Goal: Task Accomplishment & Management: Manage account settings

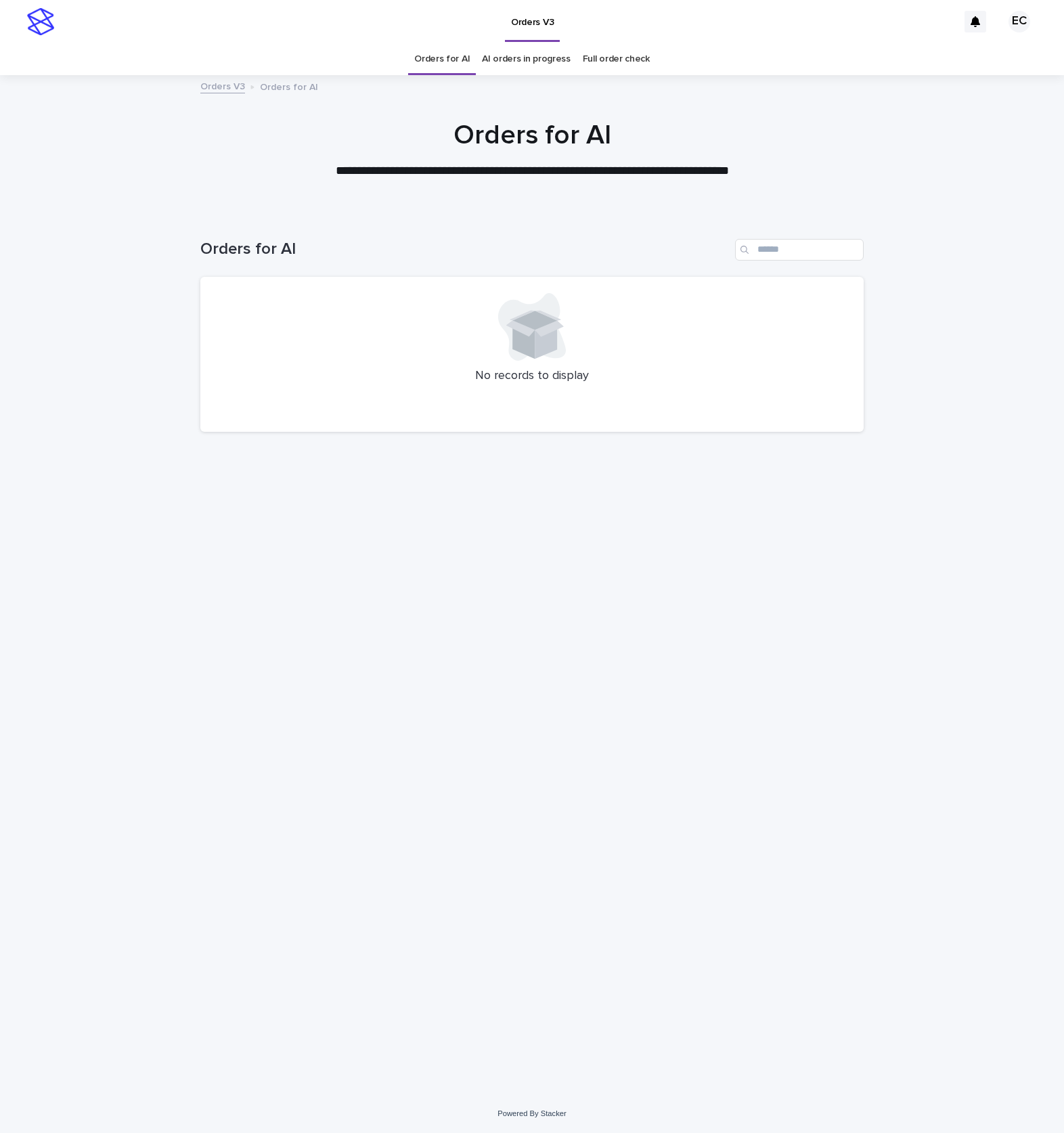
click at [576, 902] on div "Loading... Saving… Loading... Saving… Orders for AI No records to display" at bounding box center [532, 636] width 677 height 849
click at [491, 523] on div "Loading... Saving… Loading... Saving… Orders for AI No records to display" at bounding box center [532, 636] width 677 height 849
click at [471, 653] on div "Loading... Saving… Loading... Saving… Orders for AI No records to display" at bounding box center [532, 636] width 677 height 849
click at [109, 464] on div "Loading... Saving… Loading... Saving… Orders for AI No records to display" at bounding box center [532, 653] width 1064 height 883
click at [122, 721] on div "Loading... Saving… Loading... Saving… Orders for AI No records to display" at bounding box center [532, 653] width 1064 height 883
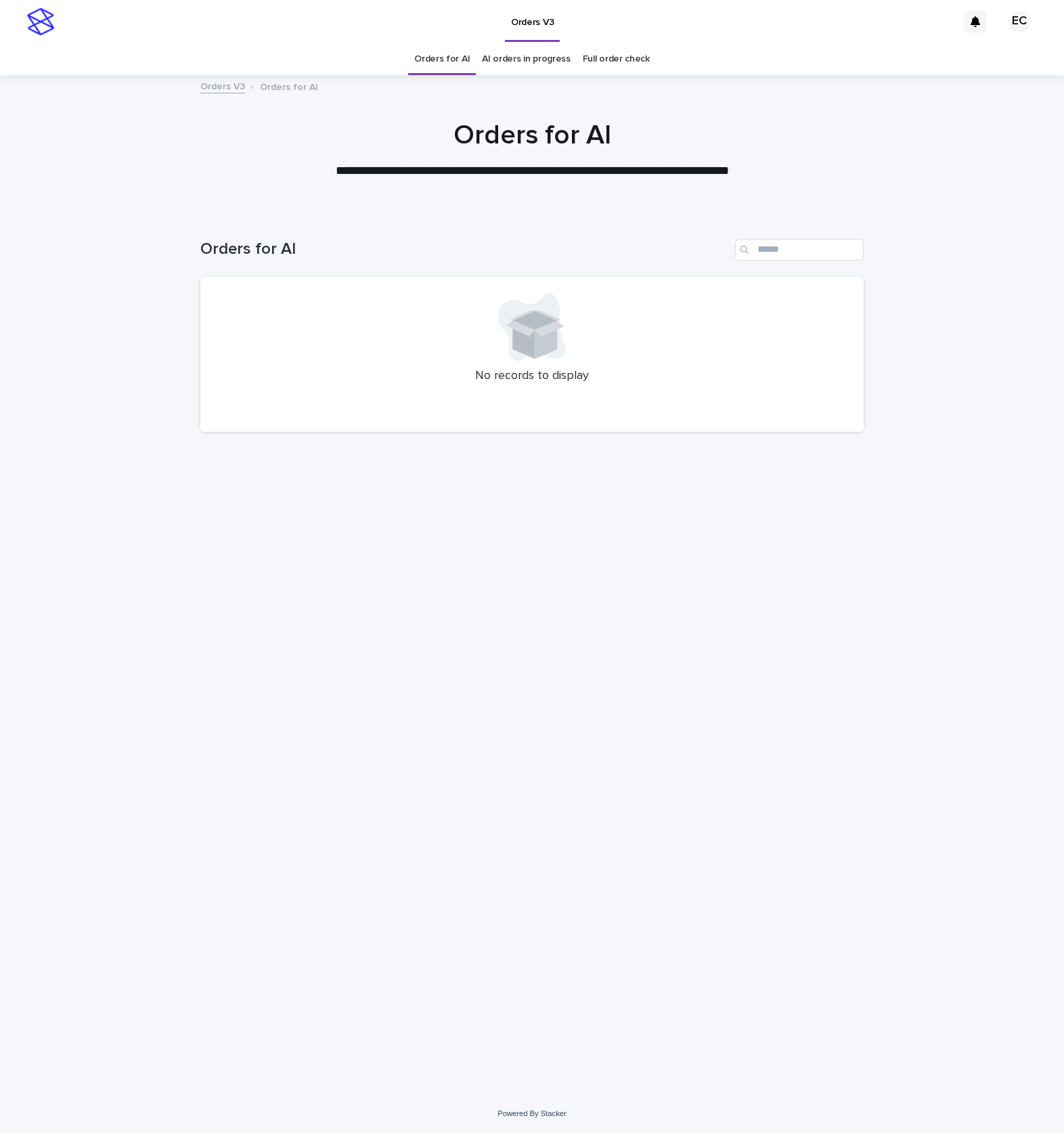
click at [313, 677] on div "Loading... Saving… Loading... Saving… Orders for AI No records to display" at bounding box center [532, 636] width 677 height 849
click at [489, 852] on div "Loading... Saving… Loading... Saving… Orders for AI No records to display" at bounding box center [532, 636] width 677 height 849
click at [569, 687] on div "Loading... Saving… Loading... Saving… Orders for AI No records to display" at bounding box center [532, 636] width 677 height 849
click at [911, 215] on div "Loading... Saving… Loading... Saving… Orders for AI No records to display" at bounding box center [532, 653] width 1064 height 883
click at [647, 411] on div at bounding box center [532, 409] width 631 height 14
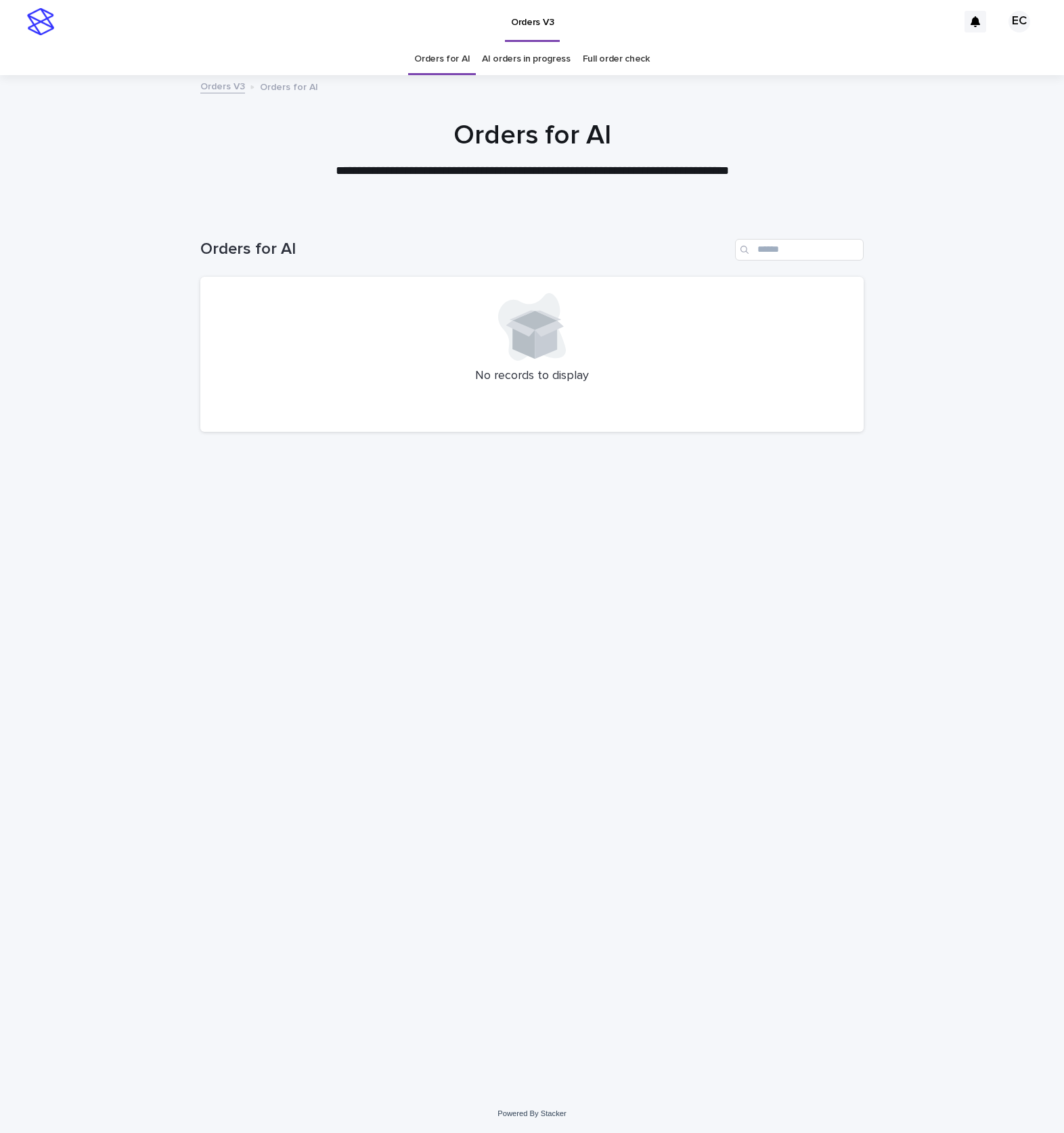
click at [625, 637] on div "Loading... Saving… Loading... Saving… Orders for AI No records to display" at bounding box center [532, 636] width 677 height 849
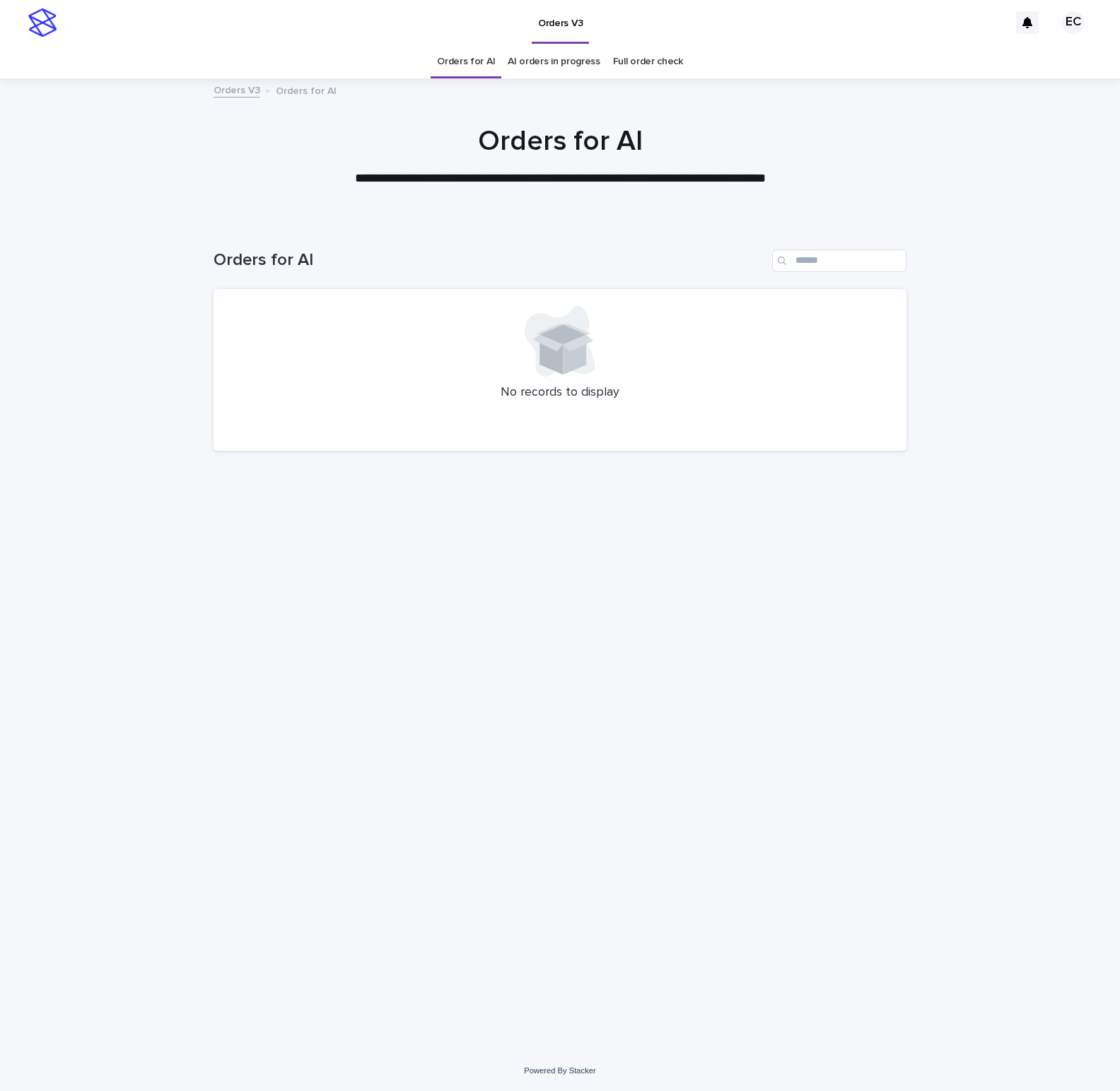
click at [469, 712] on div "Loading... Saving… Loading... Saving… Orders for AI No records to display" at bounding box center [560, 618] width 707 height 795
drag, startPoint x: 371, startPoint y: 756, endPoint x: 380, endPoint y: 758, distance: 9.2
click at [374, 757] on div "Loading... Saving… Loading... Saving… Orders for AI No records to display" at bounding box center [560, 618] width 707 height 795
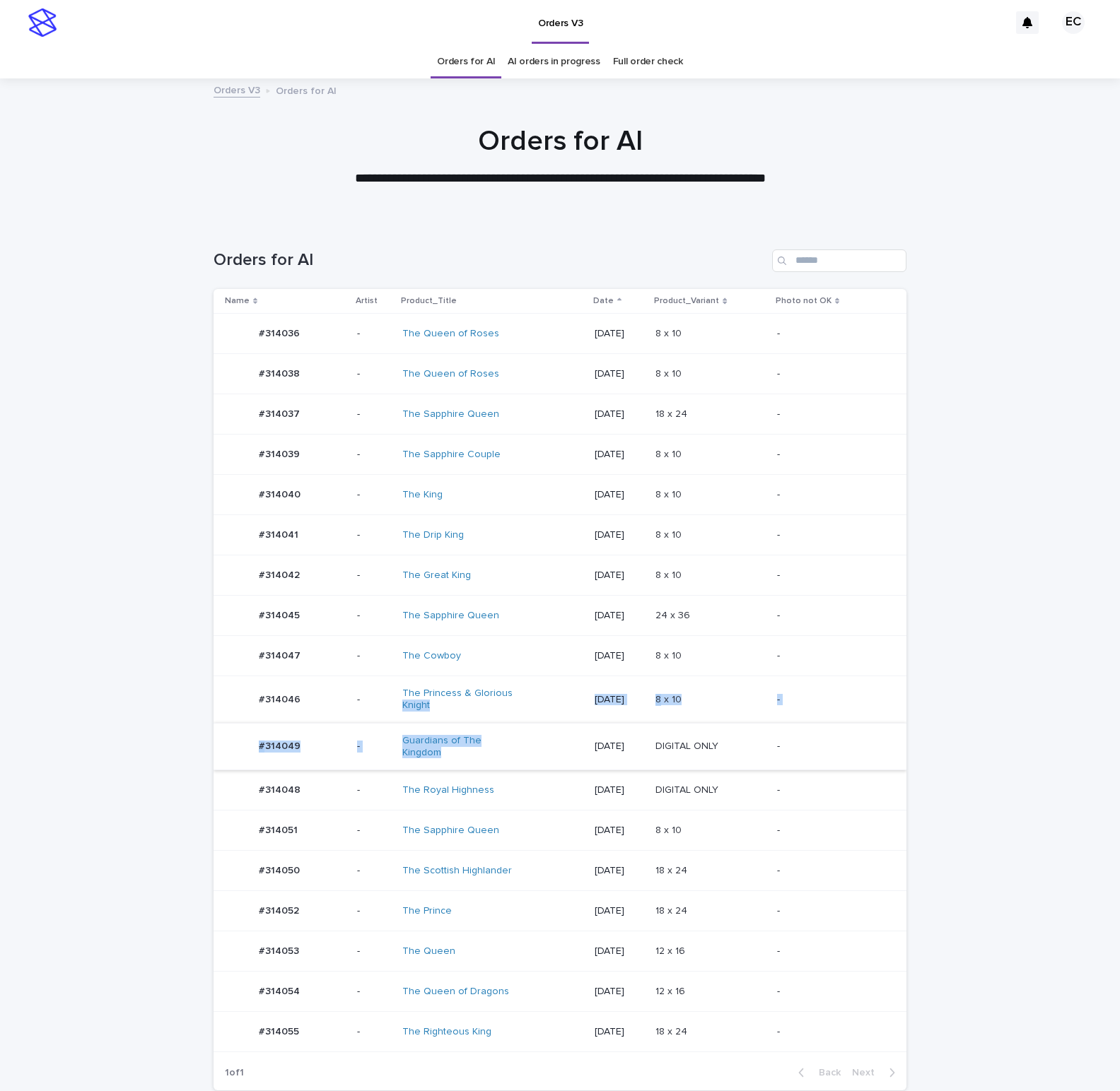
click at [528, 749] on tbody "#314036 #314036 - The Queen of Roses 2025-09-20 8 x 10 8 x 10 - #314038 #314038…" at bounding box center [560, 683] width 693 height 739
click at [525, 746] on div "Guardians of The Kingdom" at bounding box center [493, 747] width 181 height 35
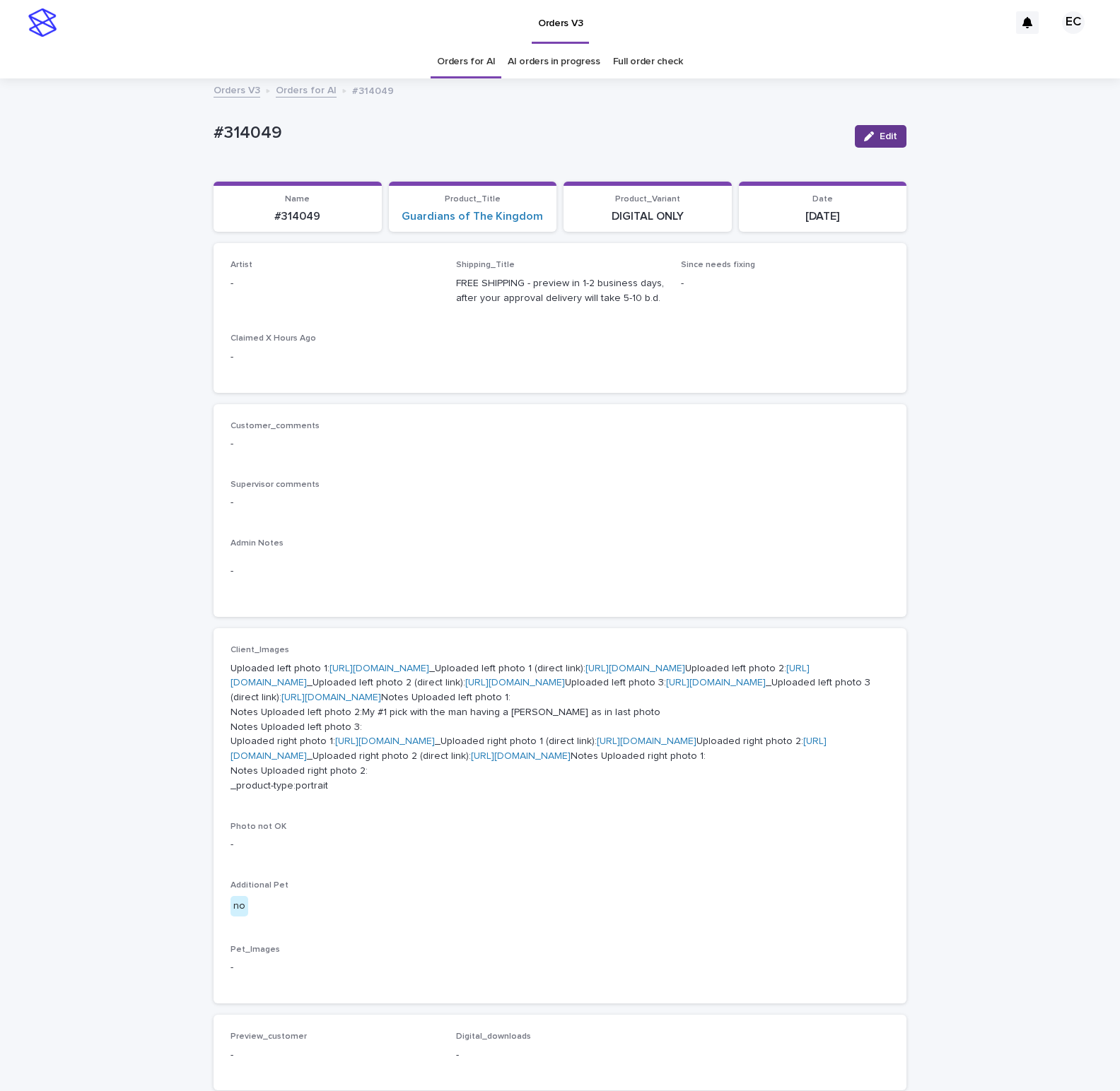
click at [873, 139] on icon "button" at bounding box center [869, 136] width 10 height 10
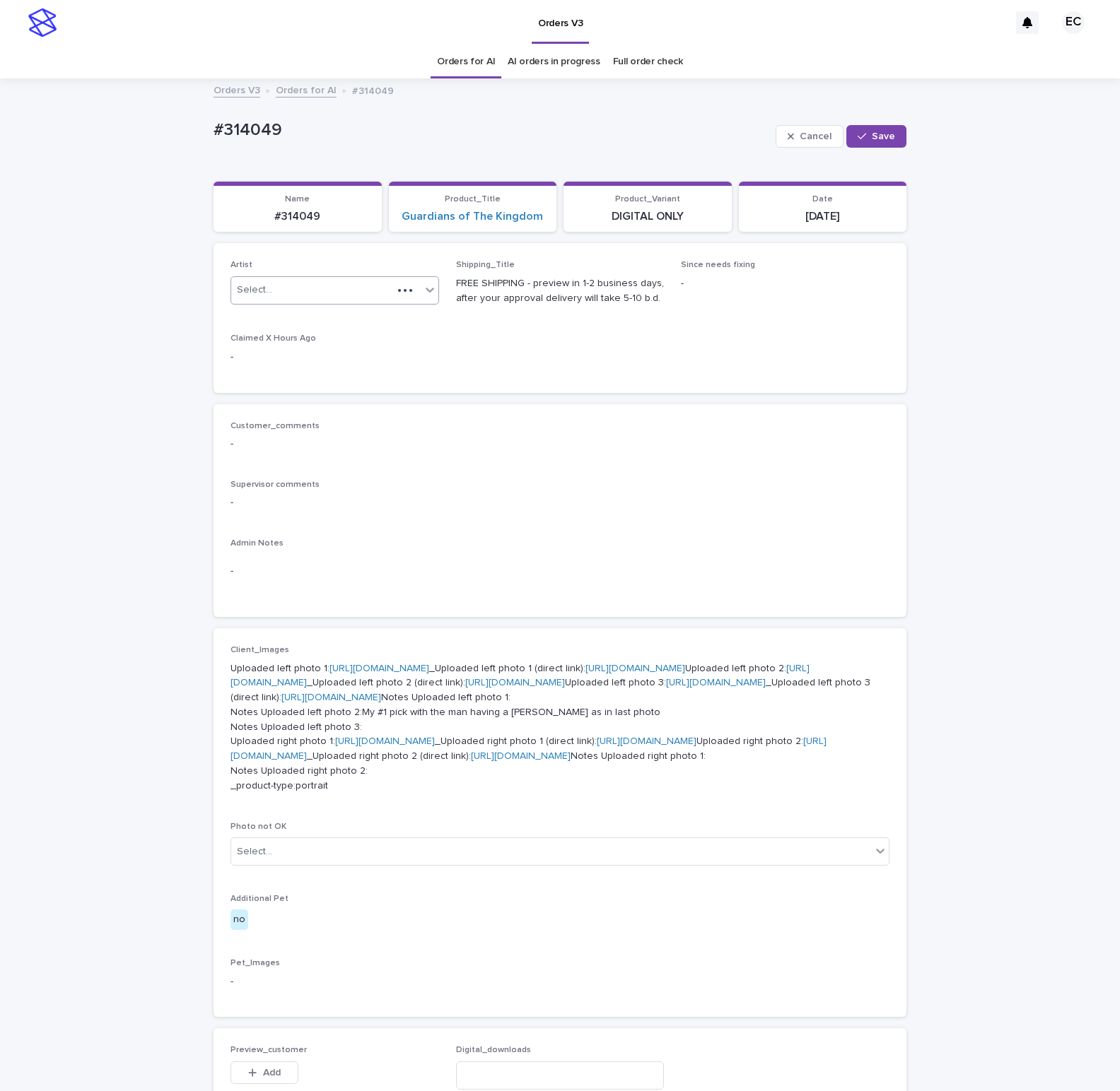
click at [345, 292] on div "Select..." at bounding box center [311, 290] width 161 height 24
paste input "********"
type input "********"
click at [286, 320] on div "EmilCris" at bounding box center [334, 320] width 207 height 24
drag, startPoint x: 886, startPoint y: 138, endPoint x: 657, endPoint y: 7, distance: 263.8
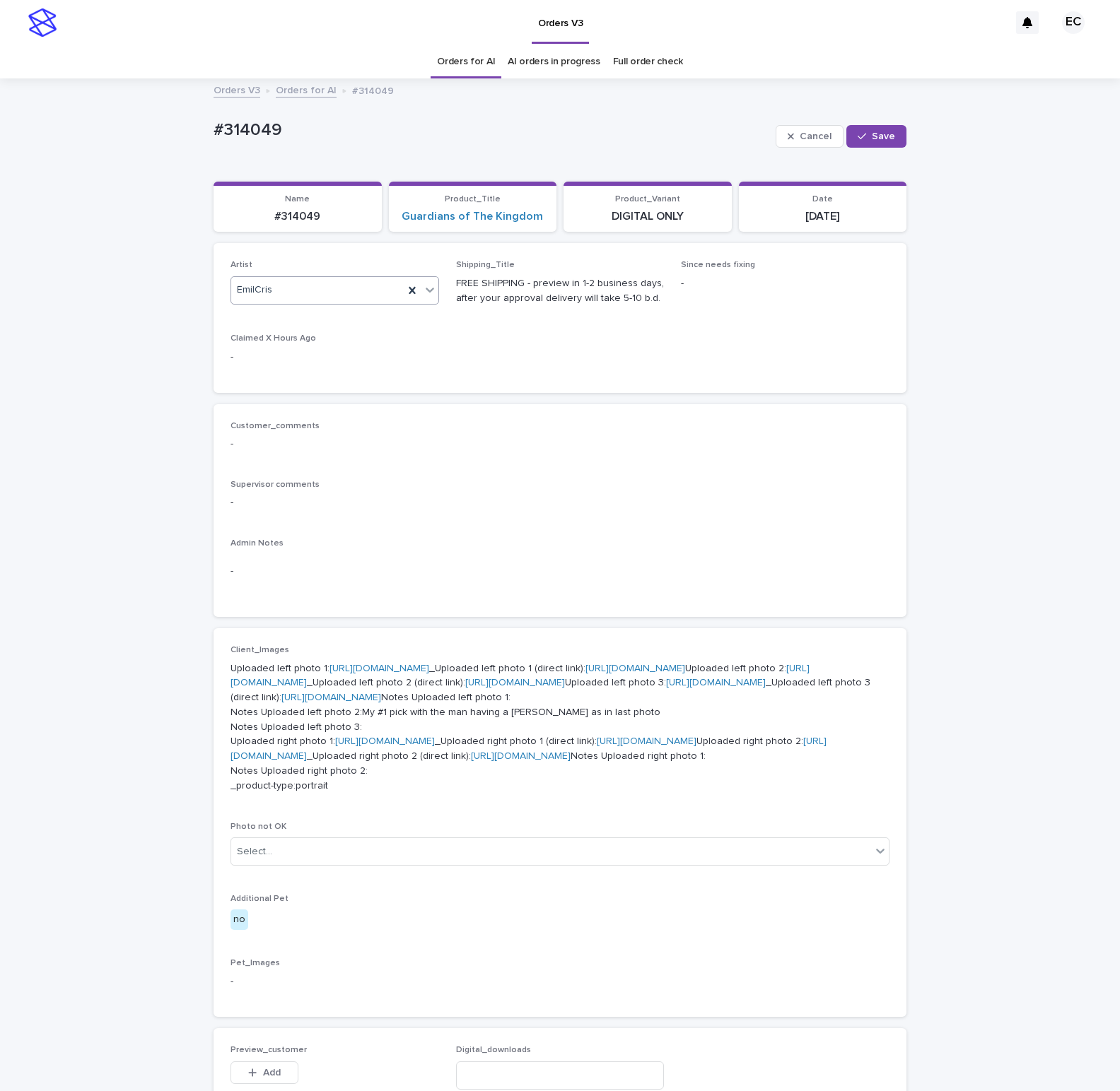
click at [886, 138] on span "Save" at bounding box center [883, 136] width 24 height 10
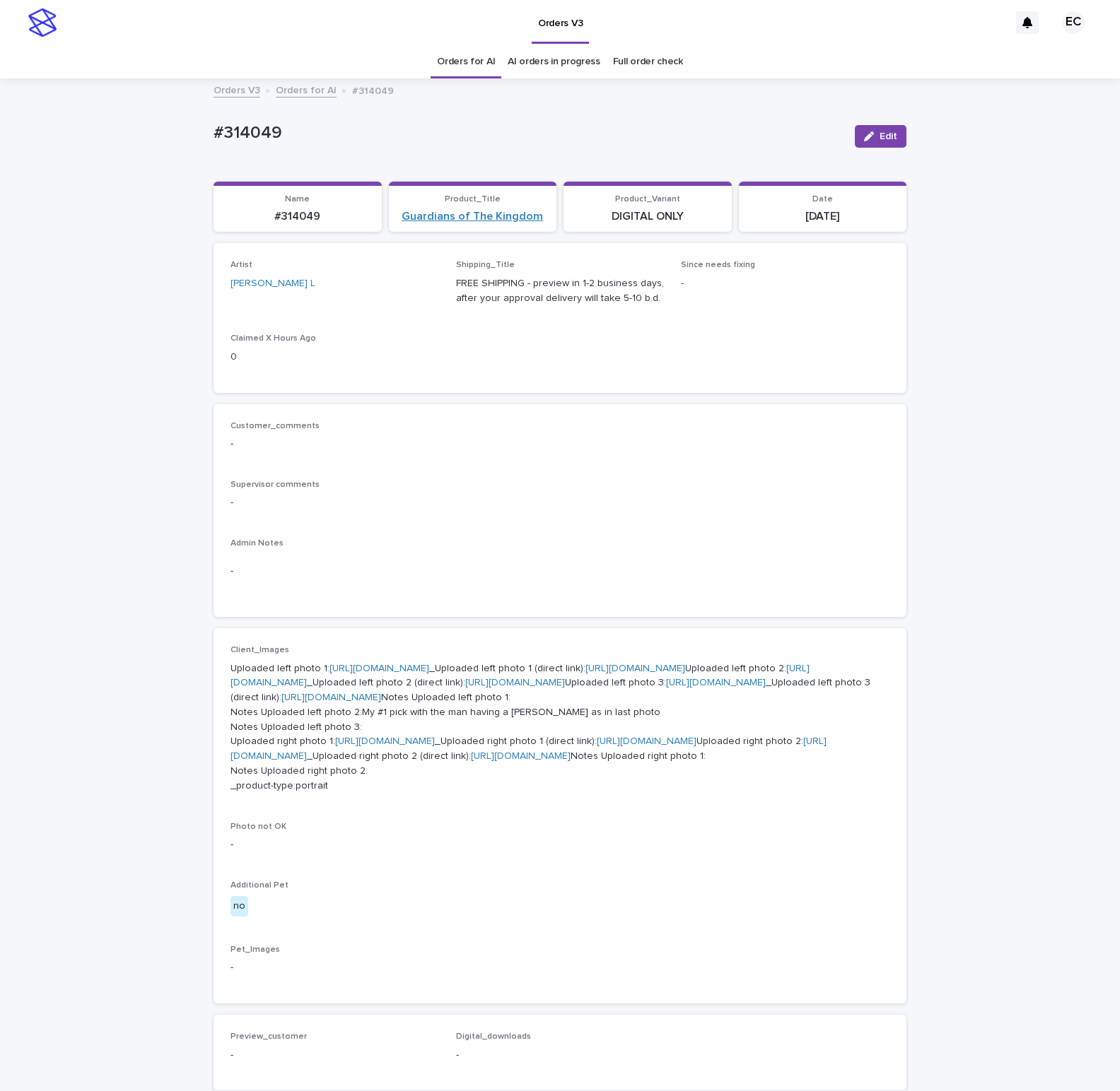
click at [436, 218] on link "Guardians of The Kingdom" at bounding box center [472, 217] width 141 height 14
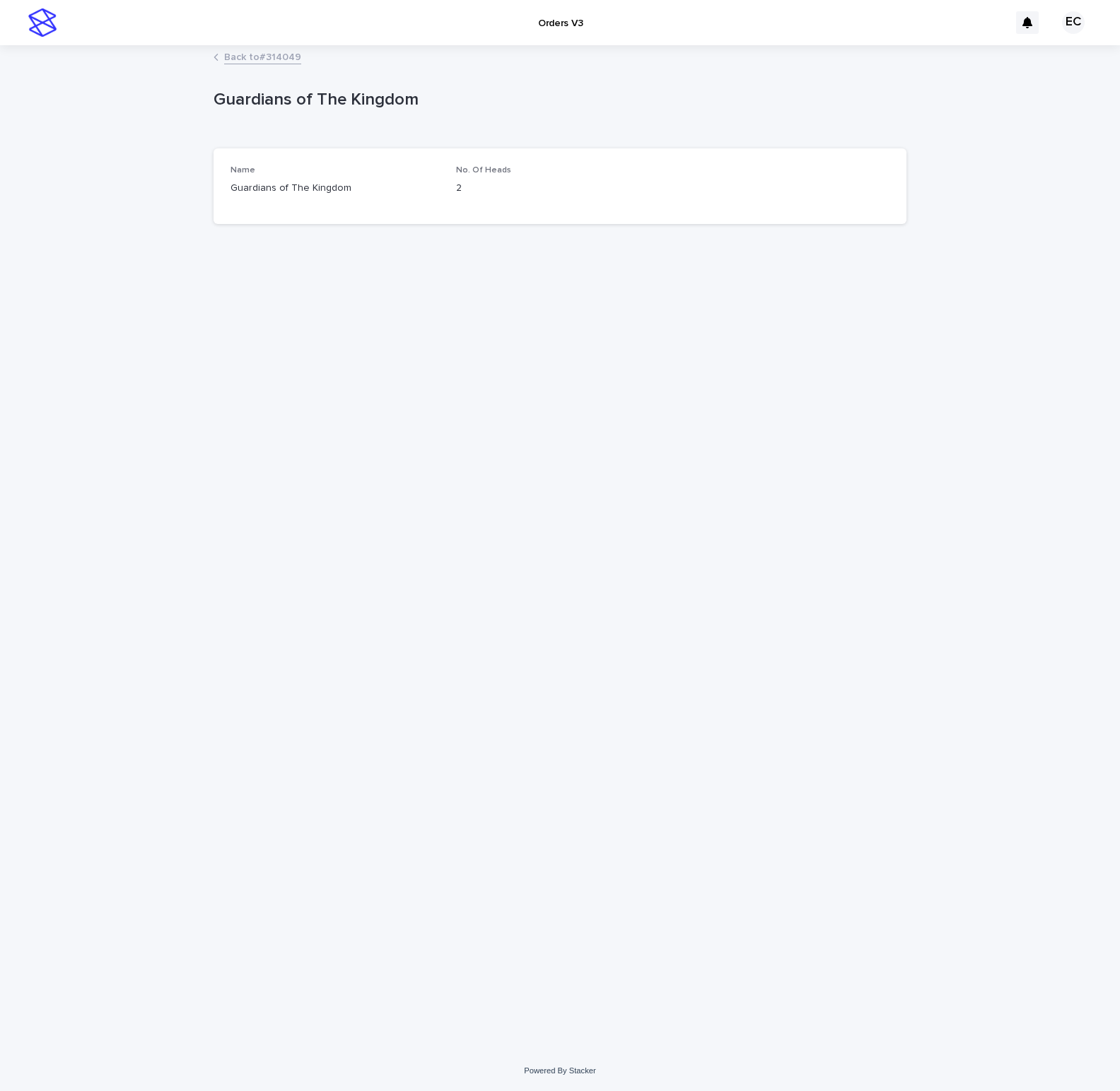
click at [281, 56] on link "Back to #314049" at bounding box center [262, 56] width 77 height 16
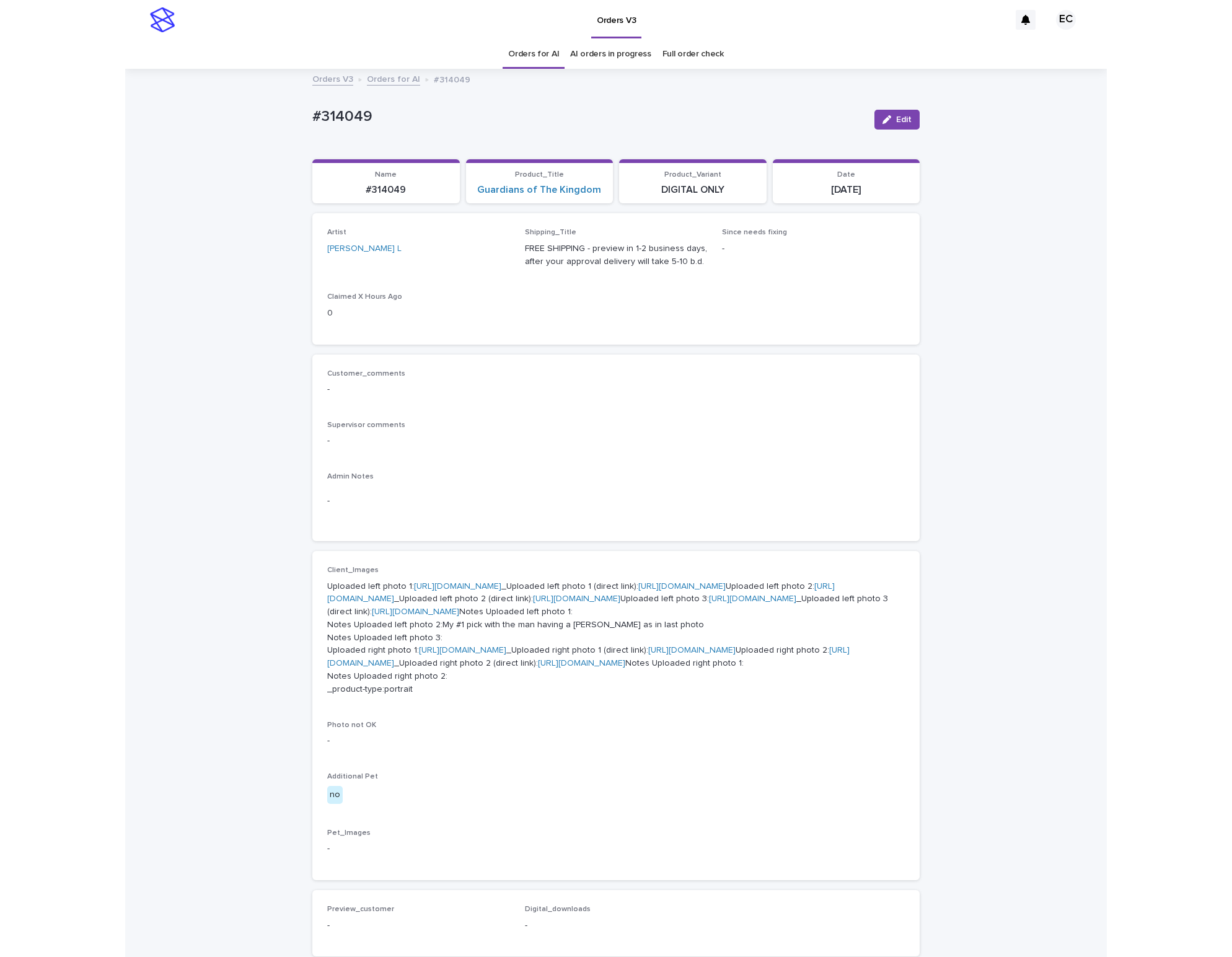
scroll to position [41, 0]
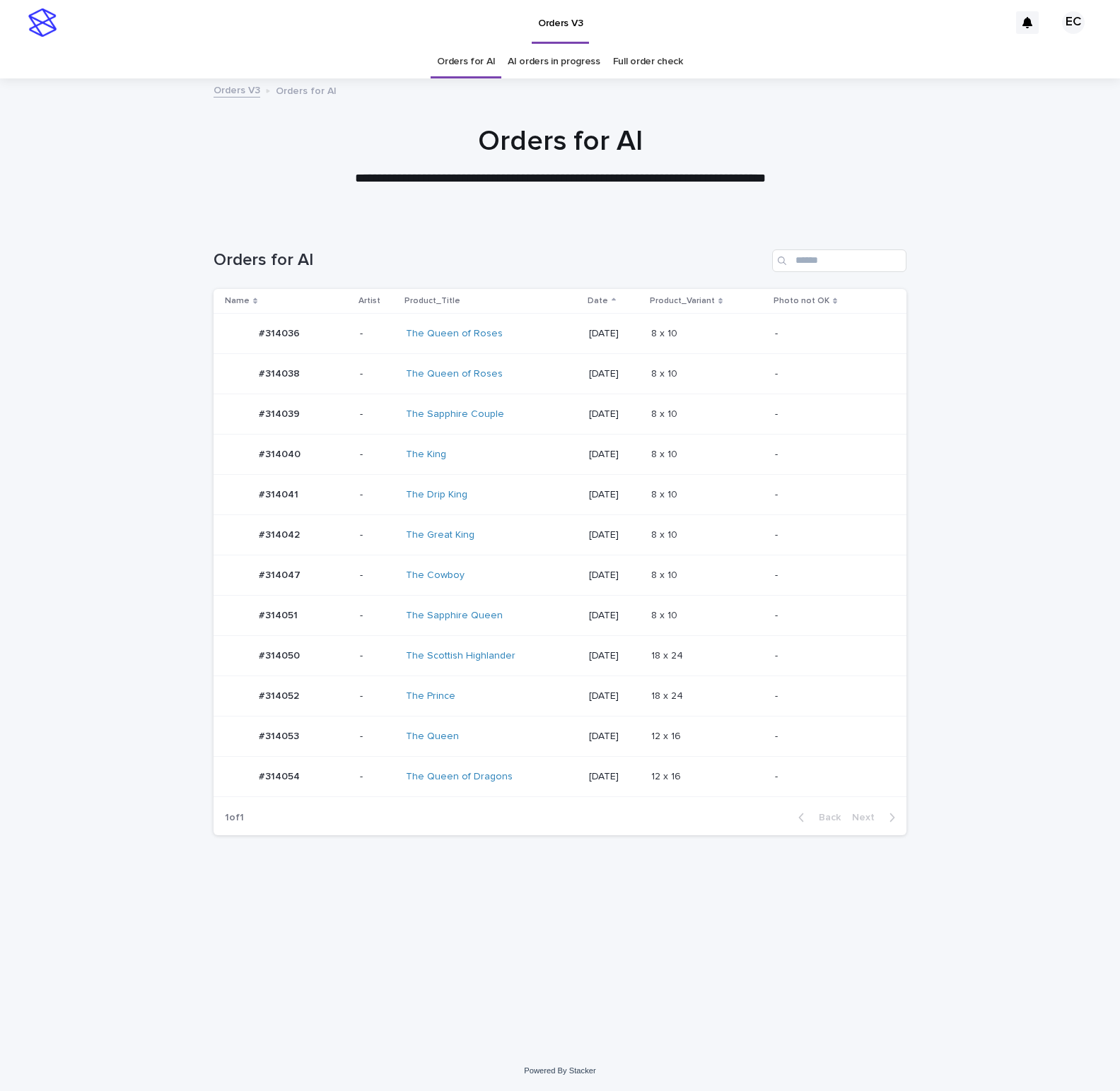
click at [635, 783] on p "[DATE]" at bounding box center [614, 777] width 51 height 12
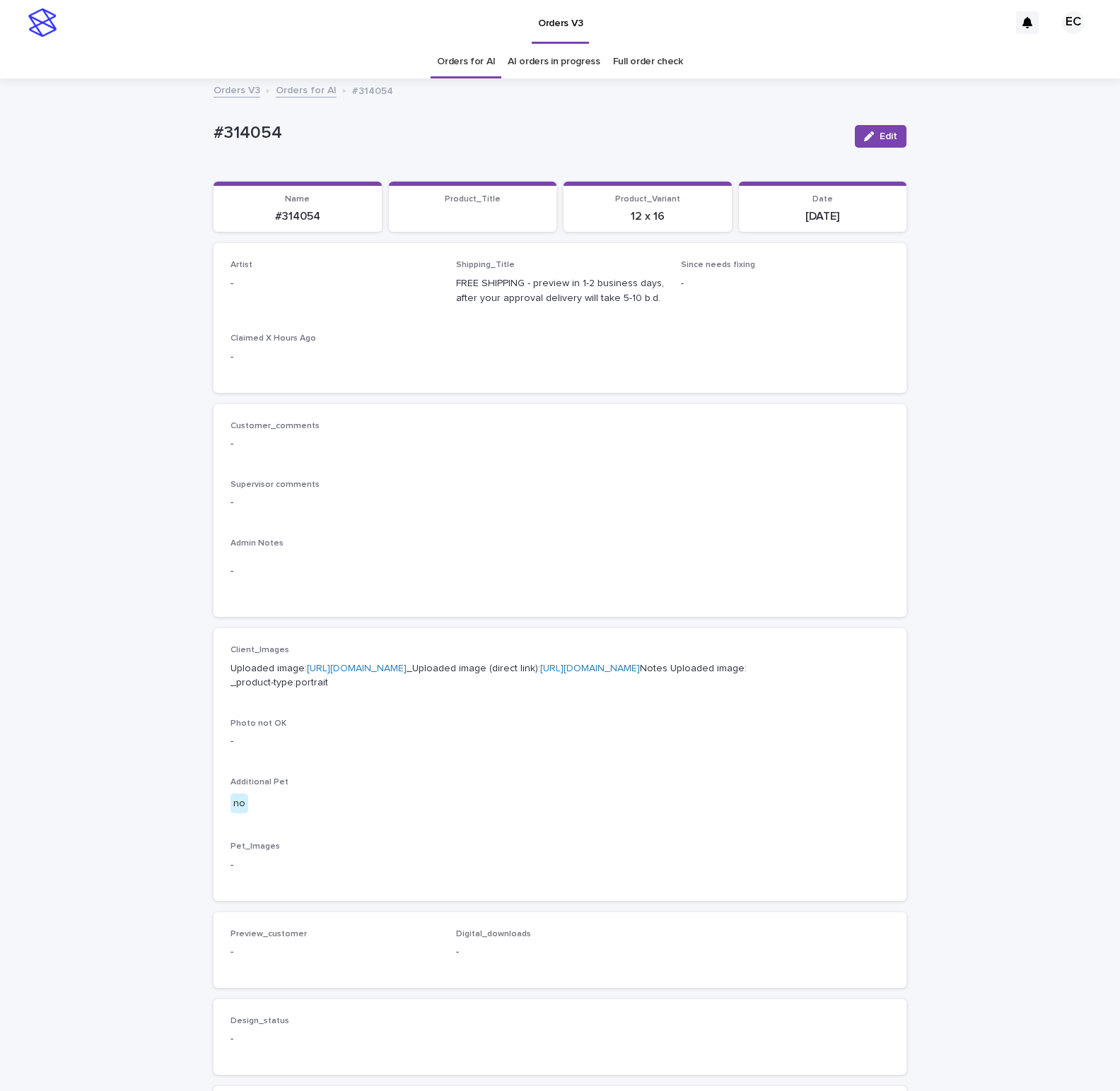
drag, startPoint x: 879, startPoint y: 136, endPoint x: 143, endPoint y: 355, distance: 767.9
click at [875, 138] on button "Edit" at bounding box center [880, 136] width 52 height 23
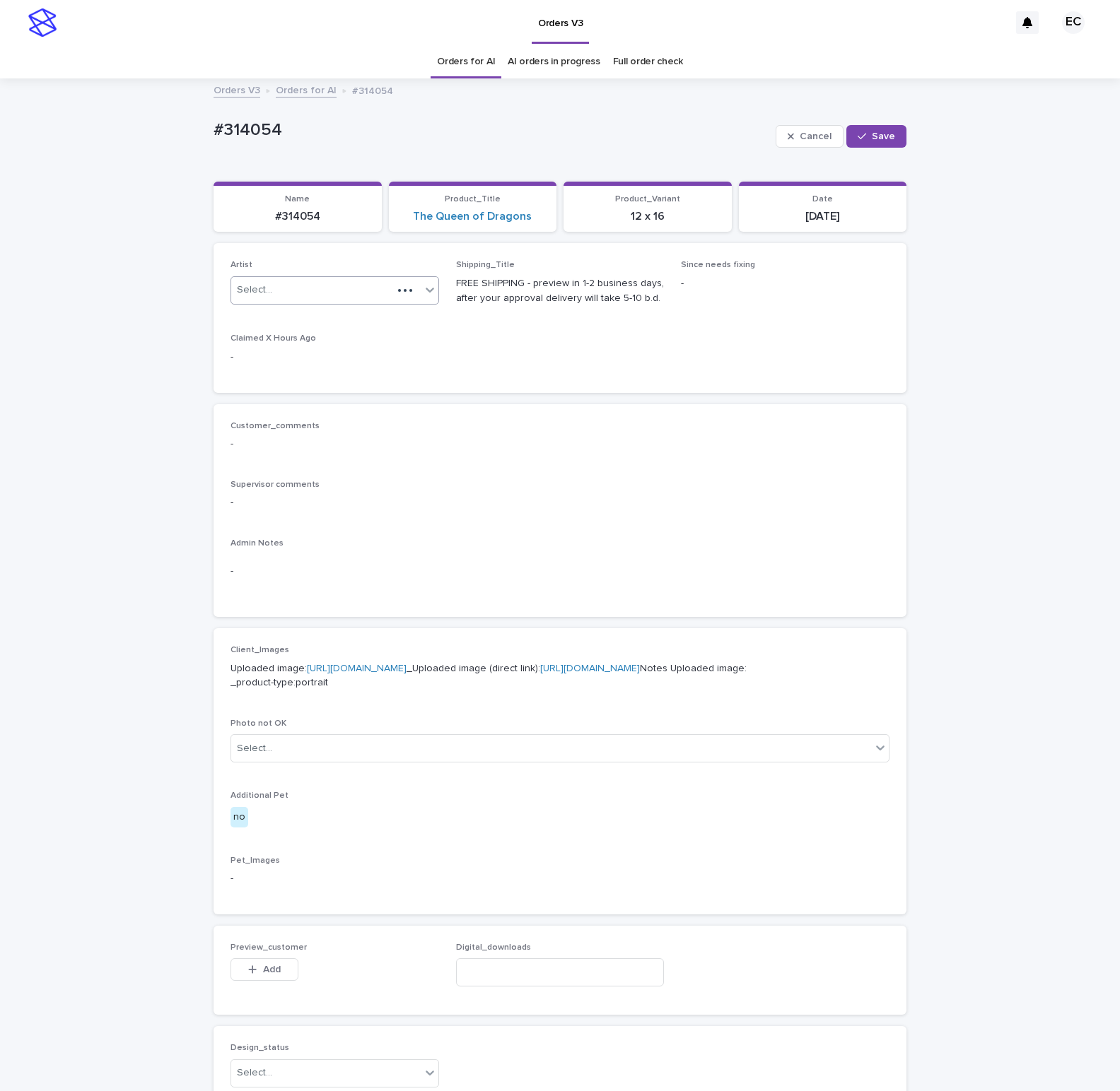
click at [270, 298] on div "Select..." at bounding box center [254, 290] width 35 height 15
paste input "********"
type input "********"
drag, startPoint x: 875, startPoint y: 135, endPoint x: 789, endPoint y: 1, distance: 159.2
click at [875, 135] on span "Save" at bounding box center [883, 136] width 24 height 10
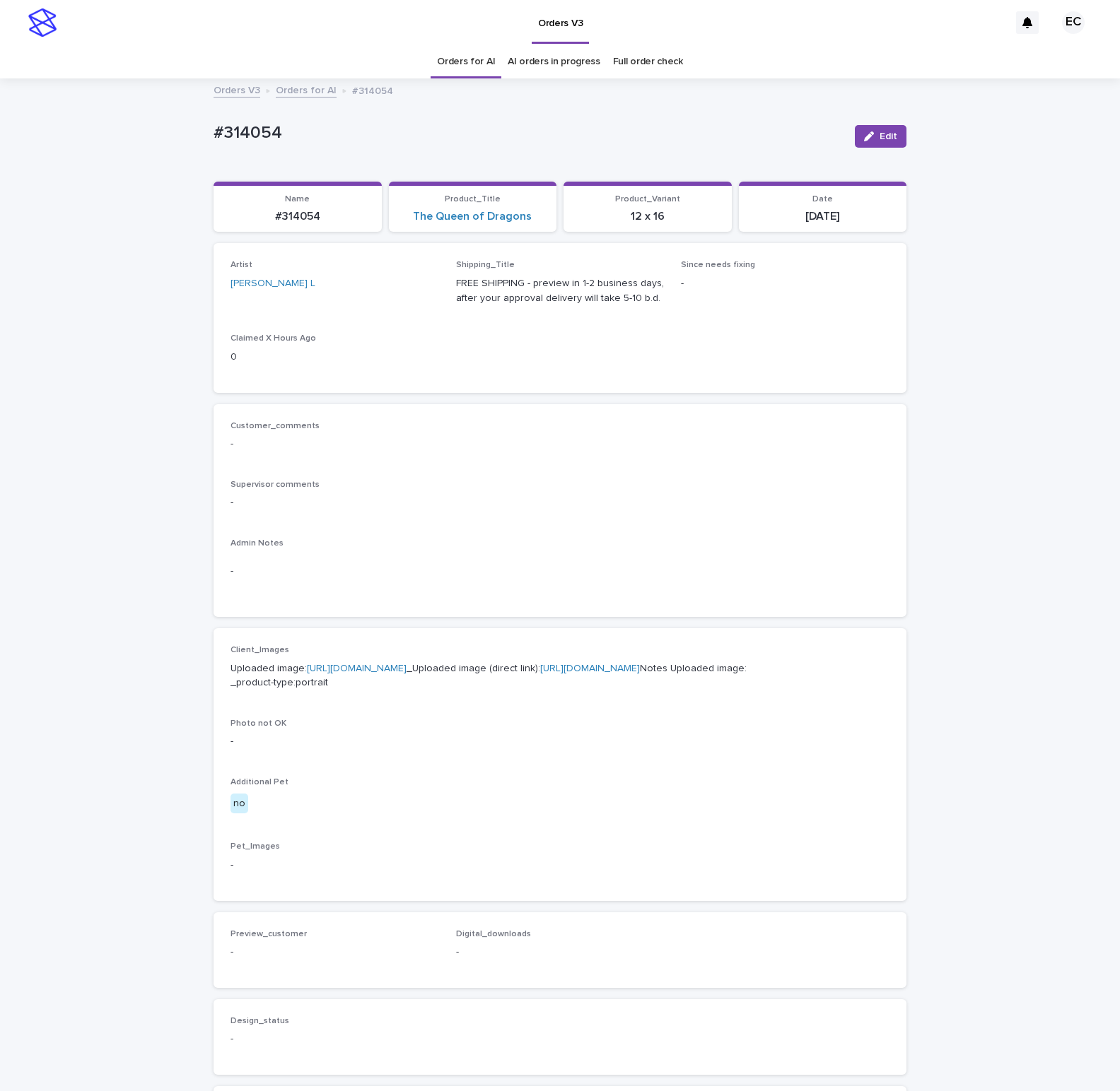
click at [468, 209] on div "Product_Title The Queen of Dragons" at bounding box center [473, 209] width 151 height 29
click at [465, 217] on link "The Queen of Dragons" at bounding box center [472, 217] width 119 height 14
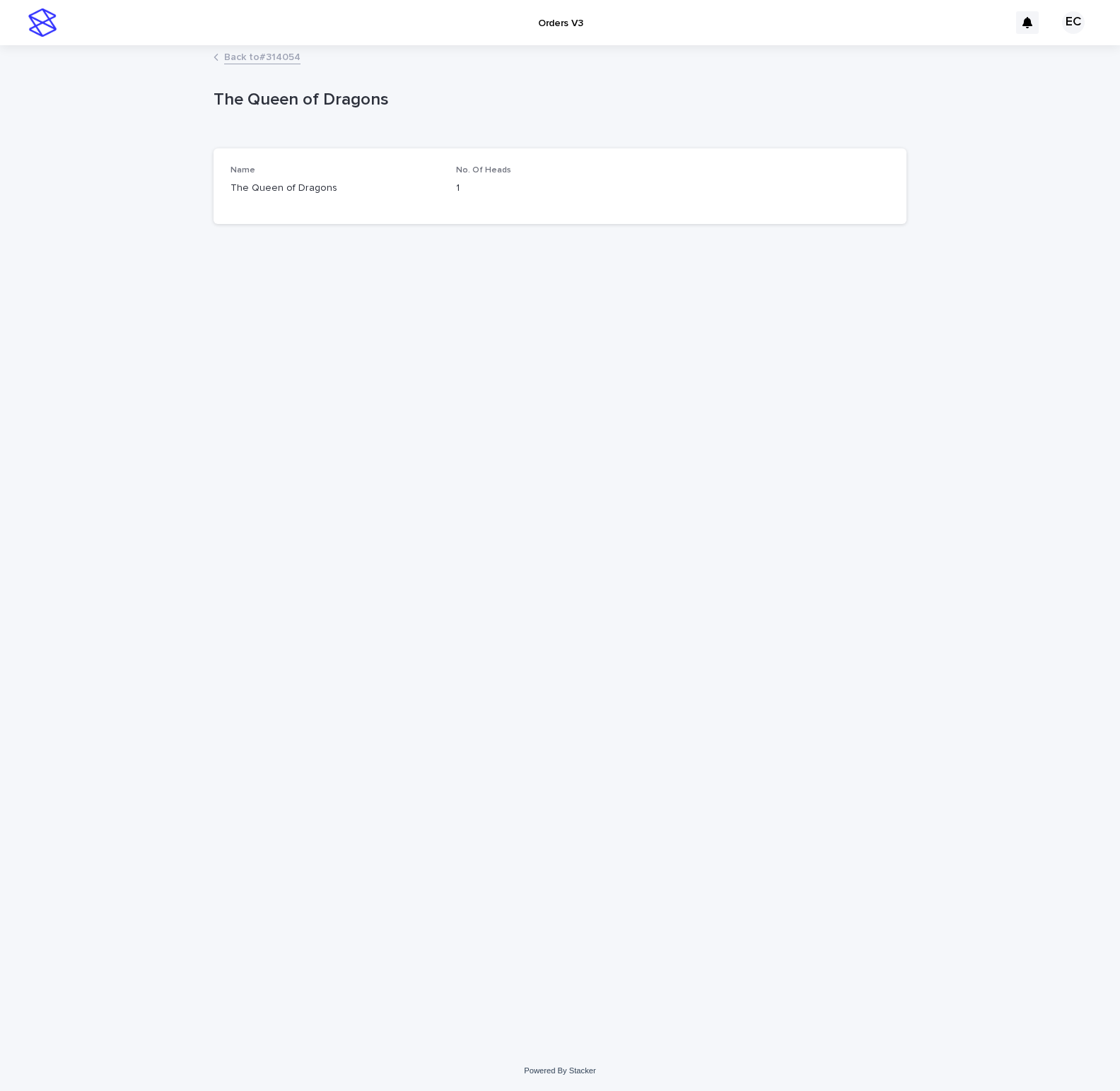
click at [277, 61] on link "Back to #314054" at bounding box center [262, 56] width 76 height 16
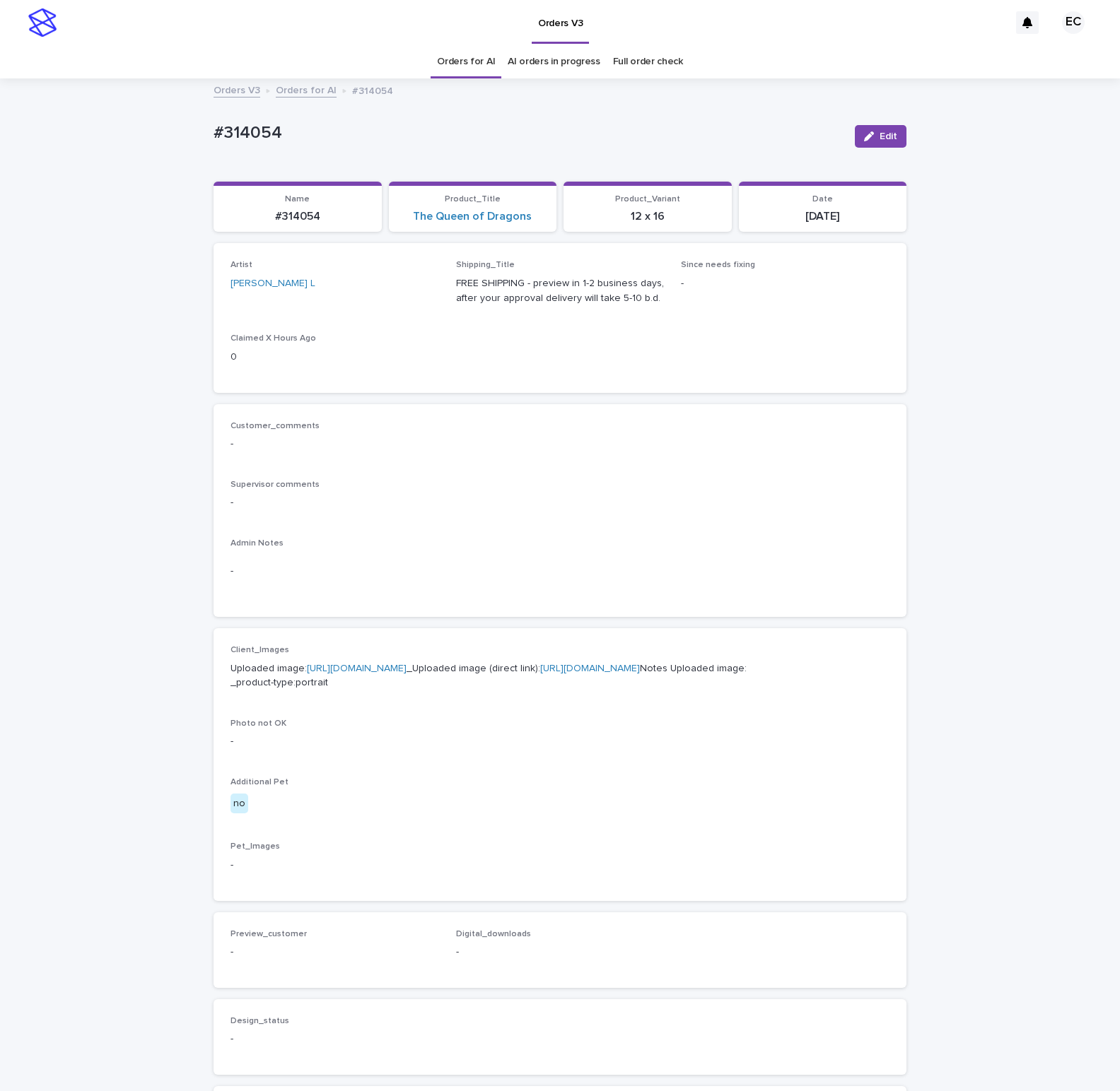
scroll to position [47, 0]
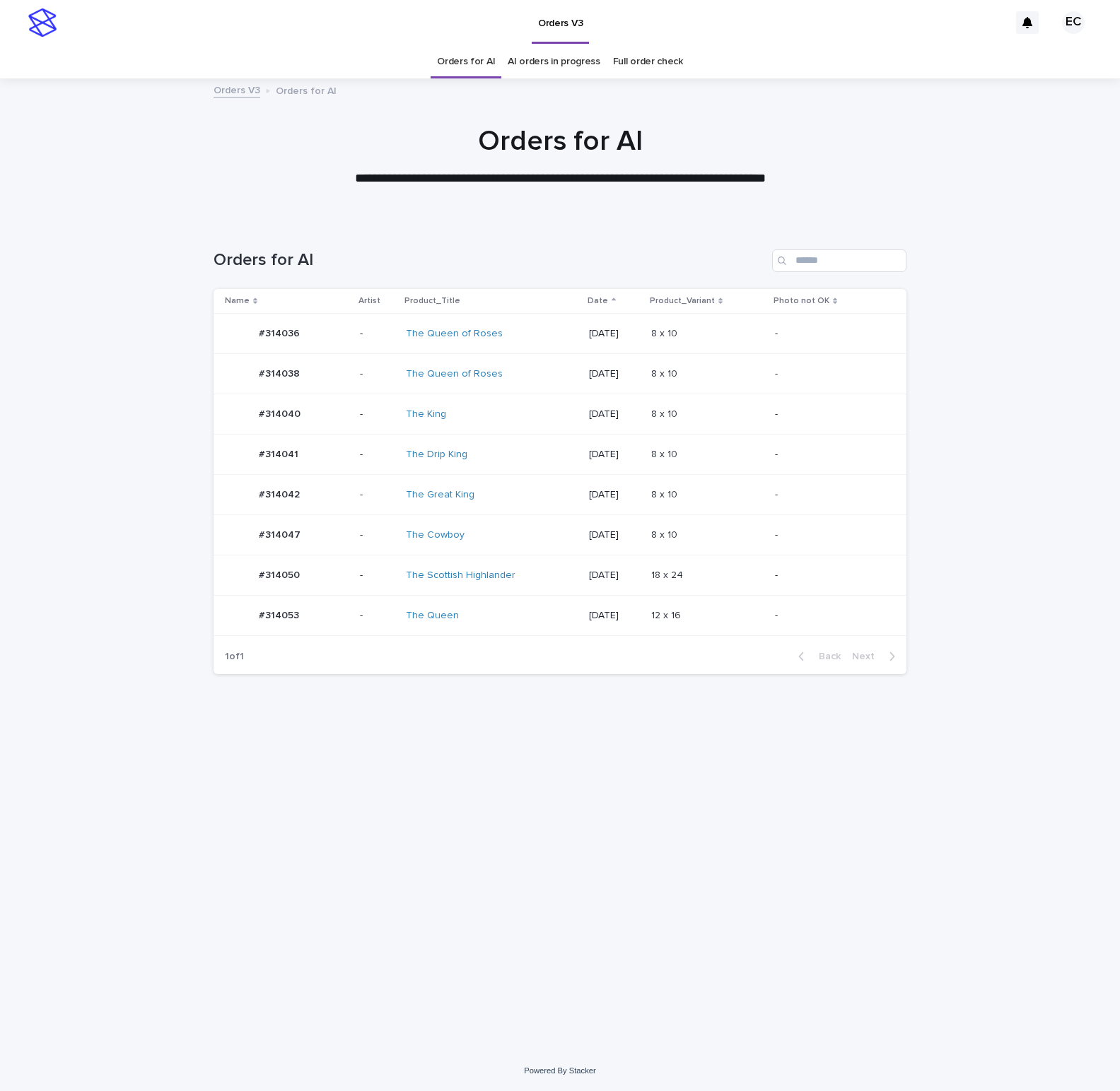
click at [755, 364] on div "8 x 10 8 x 10" at bounding box center [707, 374] width 113 height 24
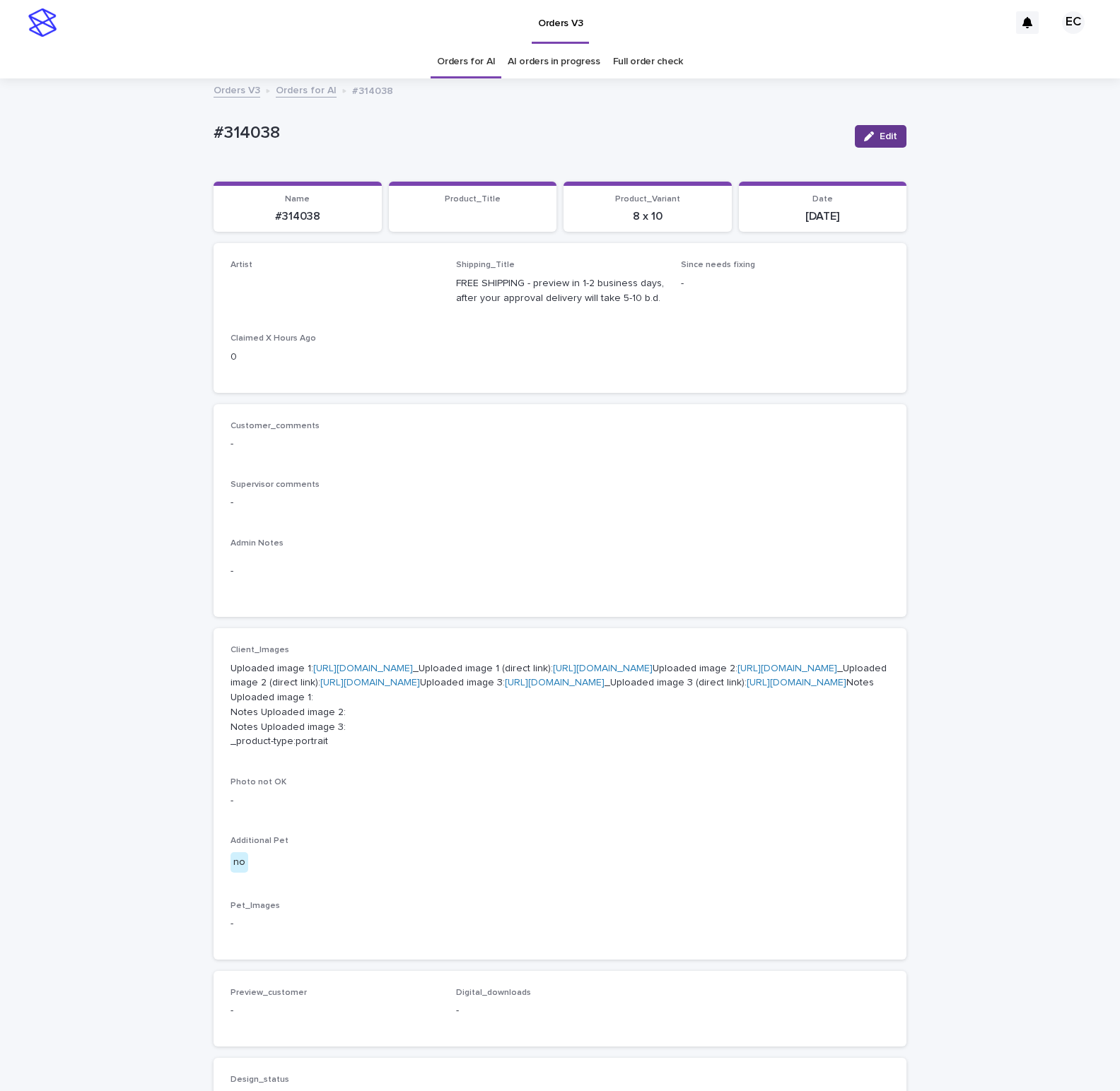
click at [880, 136] on span "Edit" at bounding box center [888, 136] width 18 height 10
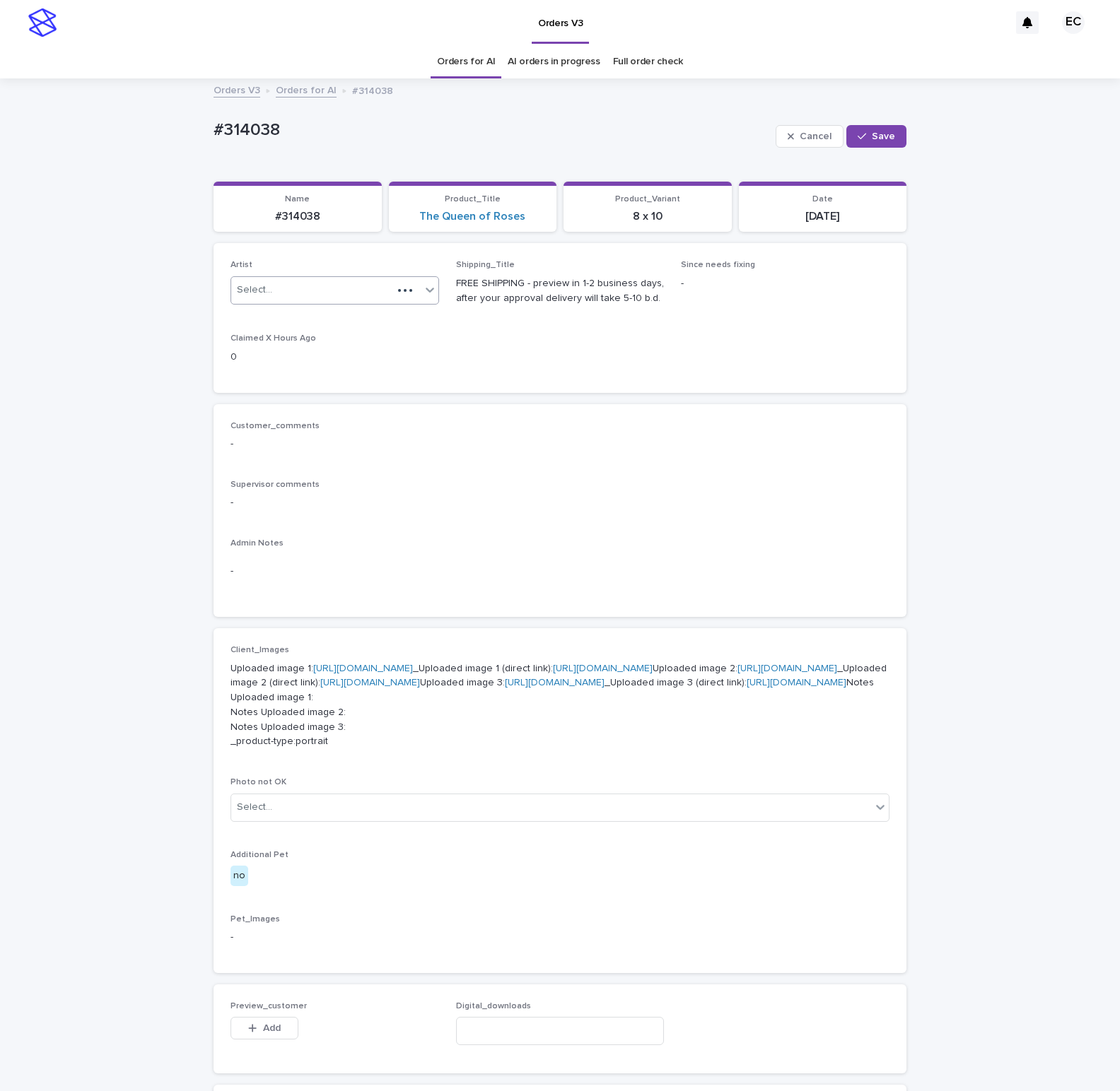
paste input "********"
type input "********"
click at [297, 288] on div "Select... ********" at bounding box center [311, 290] width 161 height 24
drag, startPoint x: 281, startPoint y: 313, endPoint x: 821, endPoint y: 109, distance: 577.2
click at [278, 320] on div "EmilCris" at bounding box center [334, 320] width 207 height 24
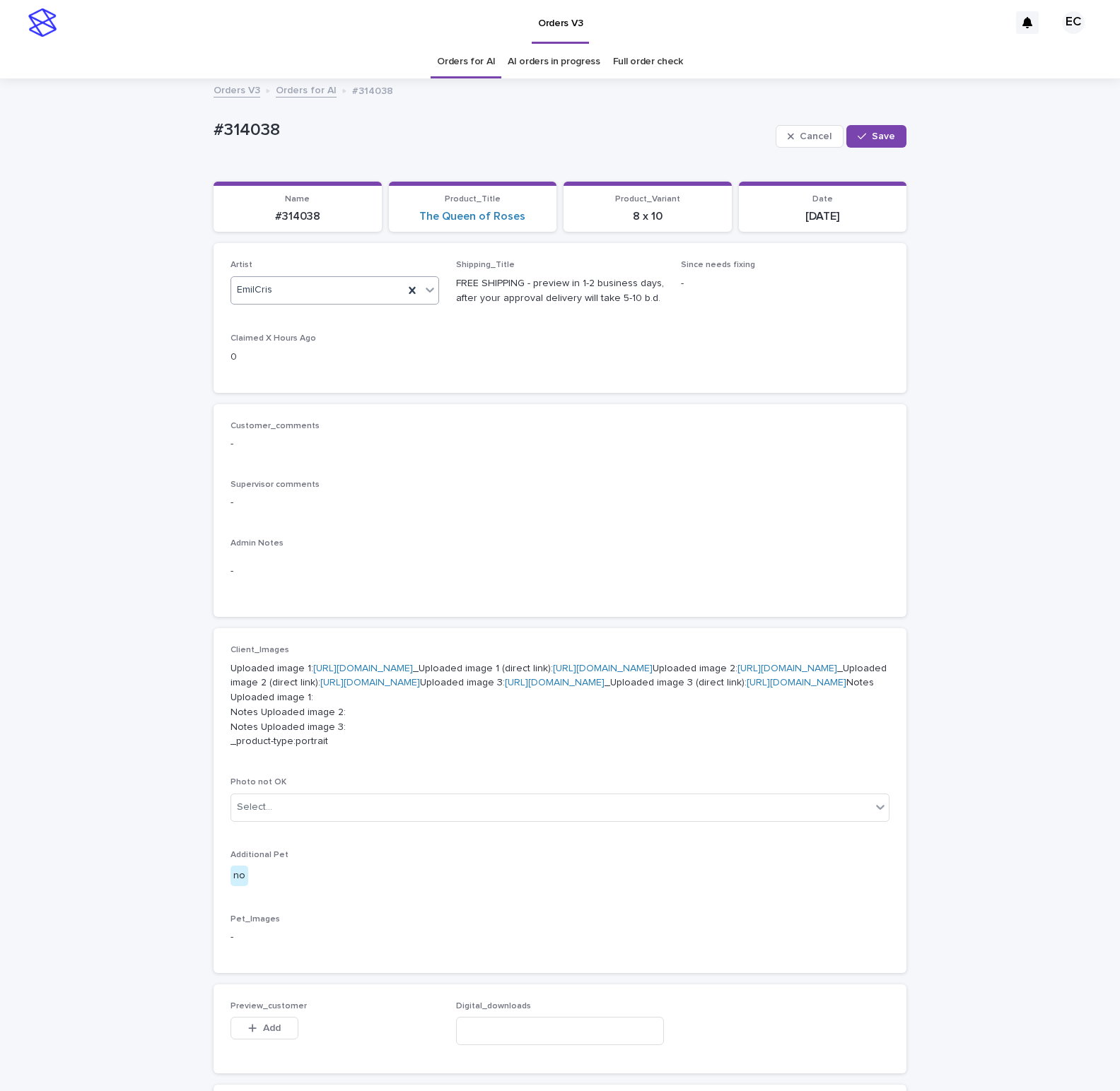
drag, startPoint x: 876, startPoint y: 131, endPoint x: 920, endPoint y: 32, distance: 108.3
click at [879, 126] on button "Save" at bounding box center [876, 136] width 60 height 23
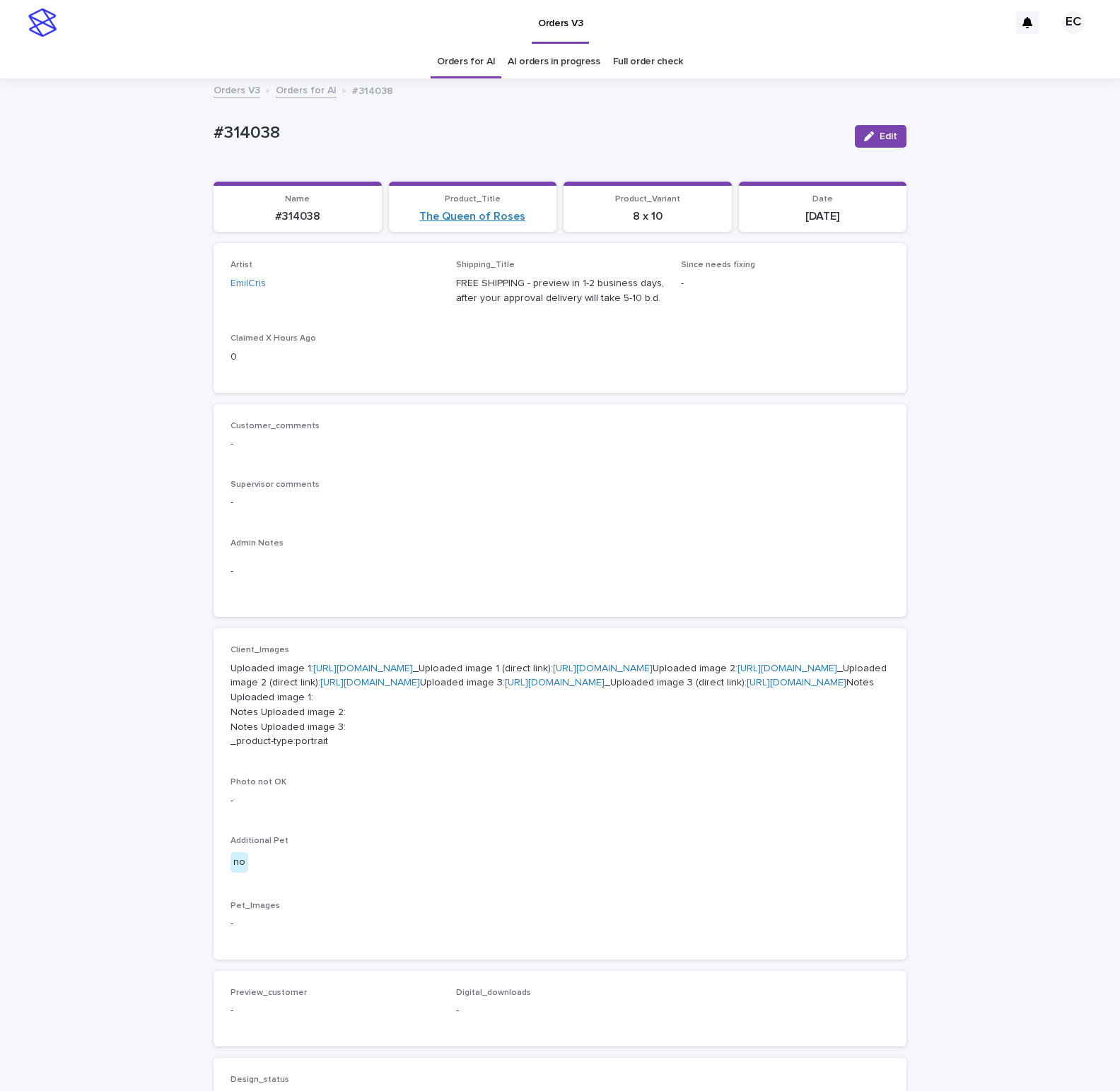
click at [494, 219] on link "The Queen of Roses" at bounding box center [472, 217] width 106 height 14
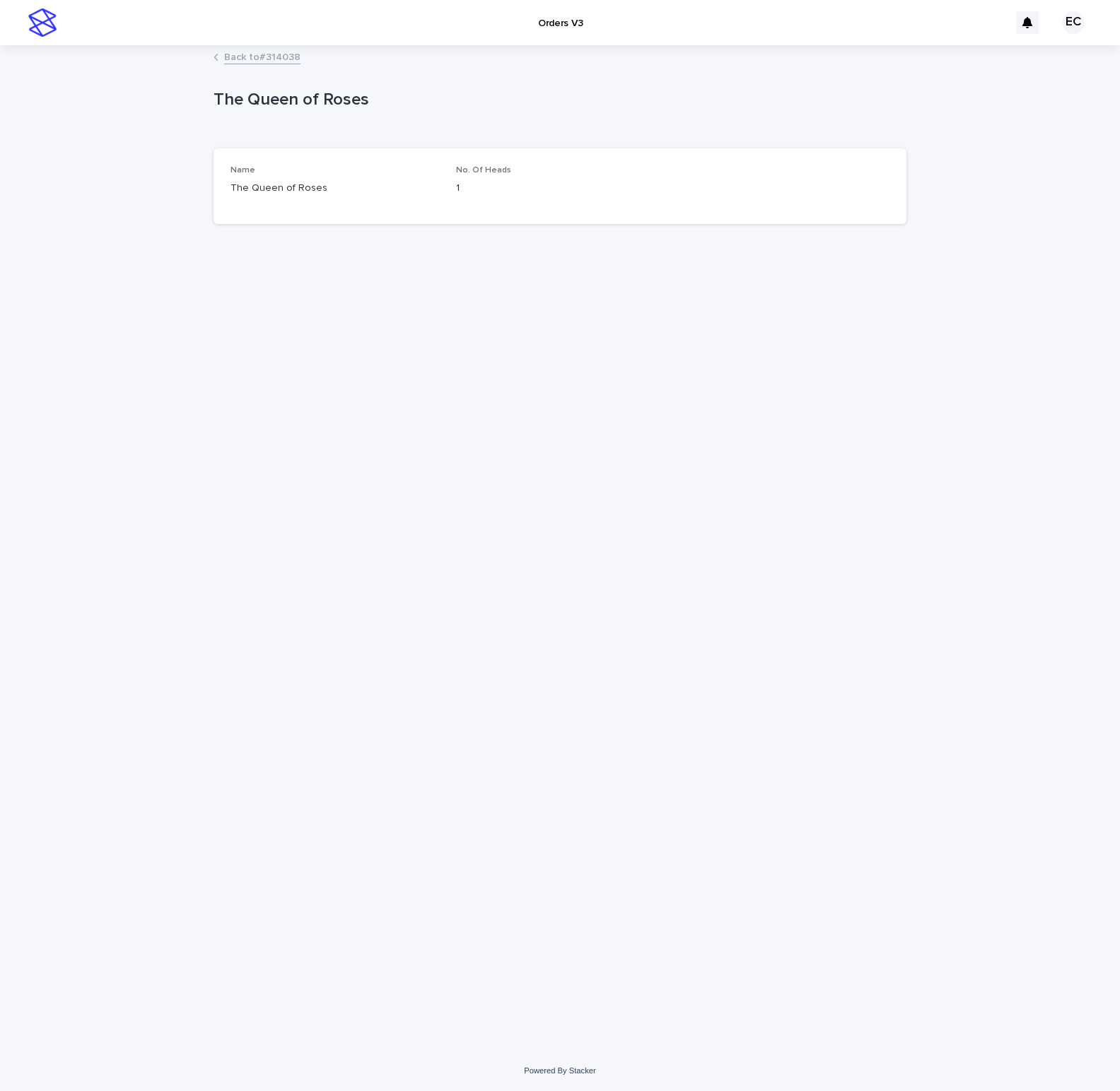
click at [251, 53] on link "Back to #314038" at bounding box center [262, 56] width 76 height 16
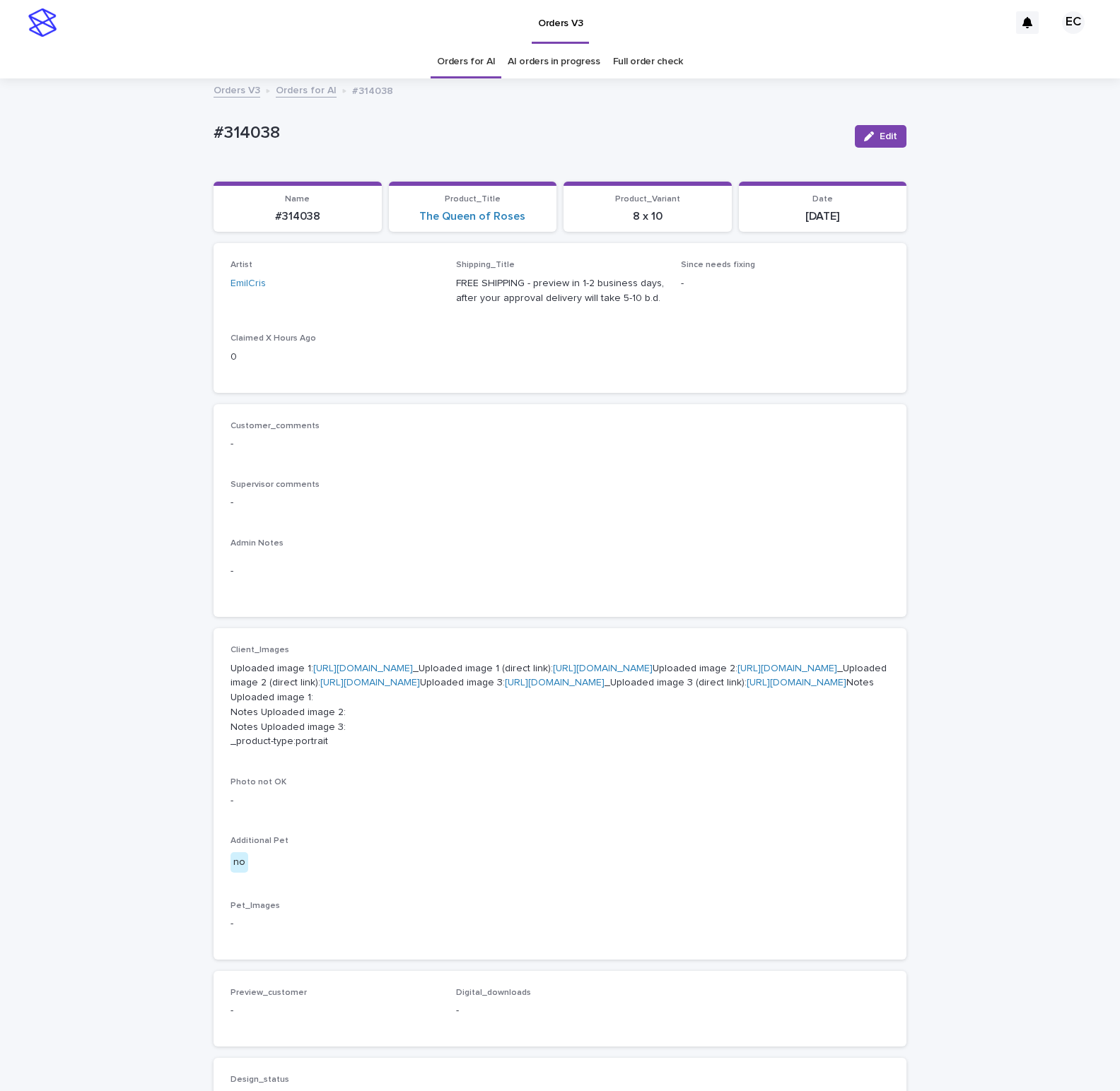
scroll to position [47, 0]
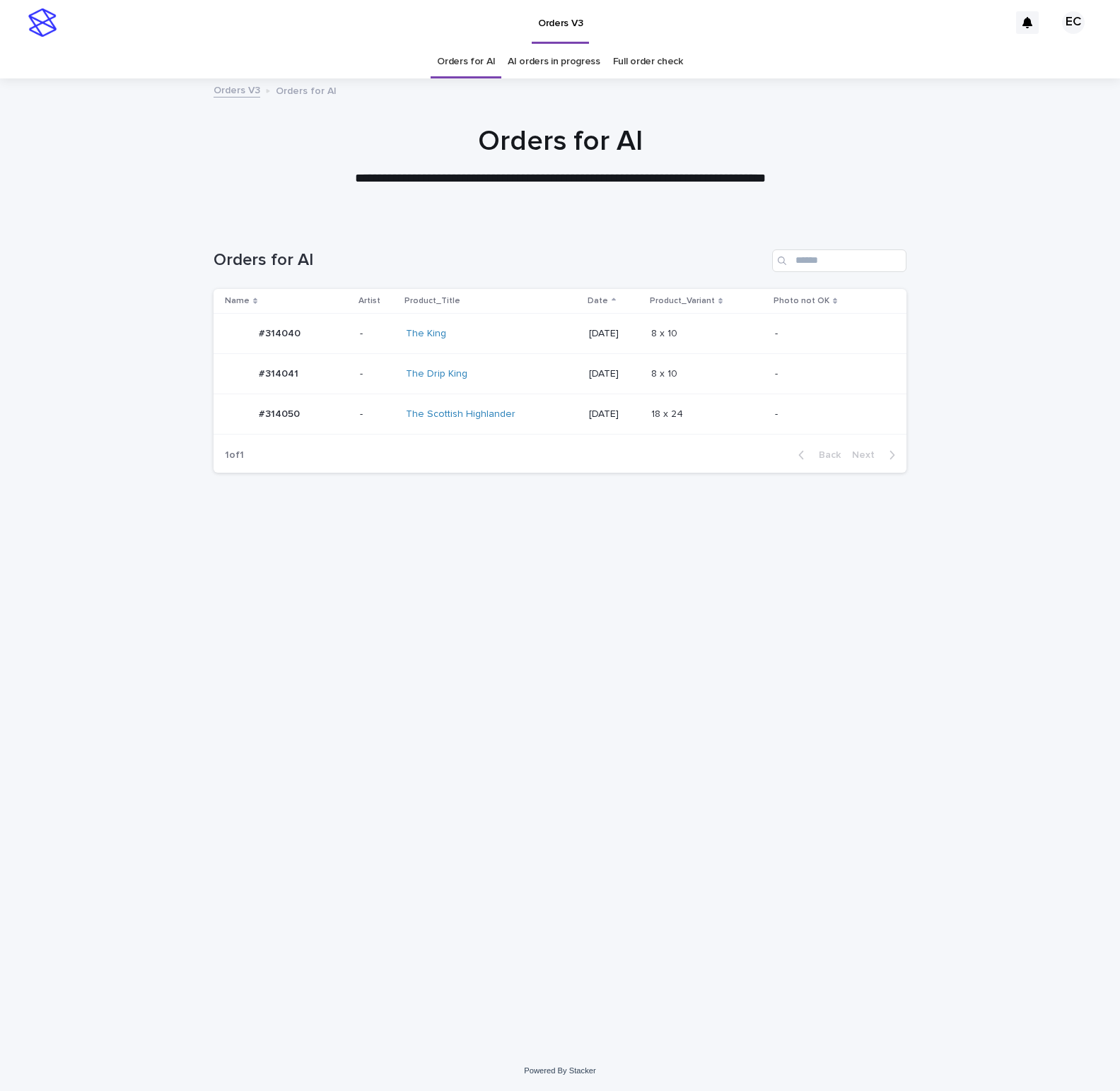
click at [750, 370] on p at bounding box center [707, 374] width 113 height 12
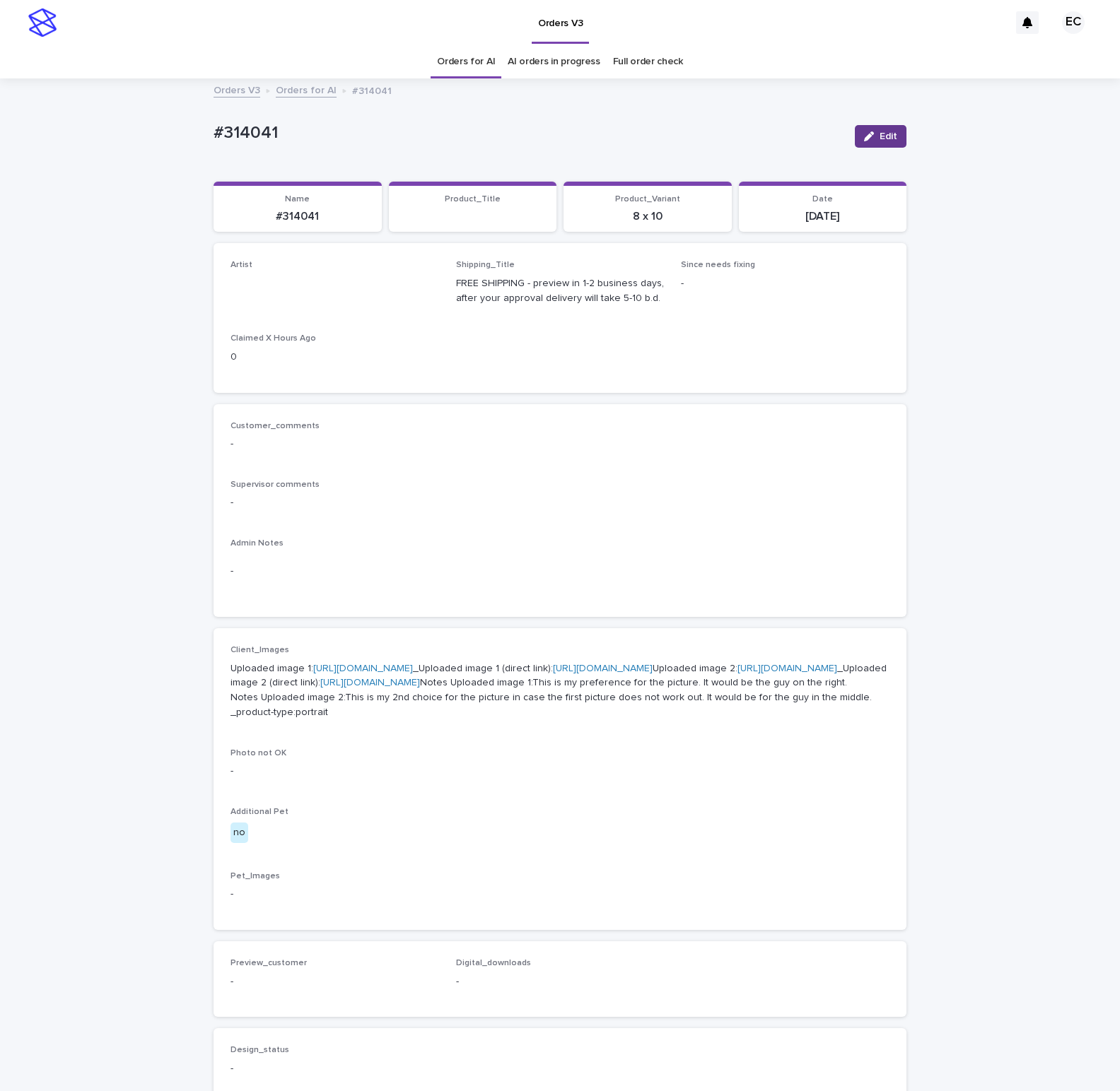
click at [883, 138] on span "Edit" at bounding box center [888, 136] width 18 height 10
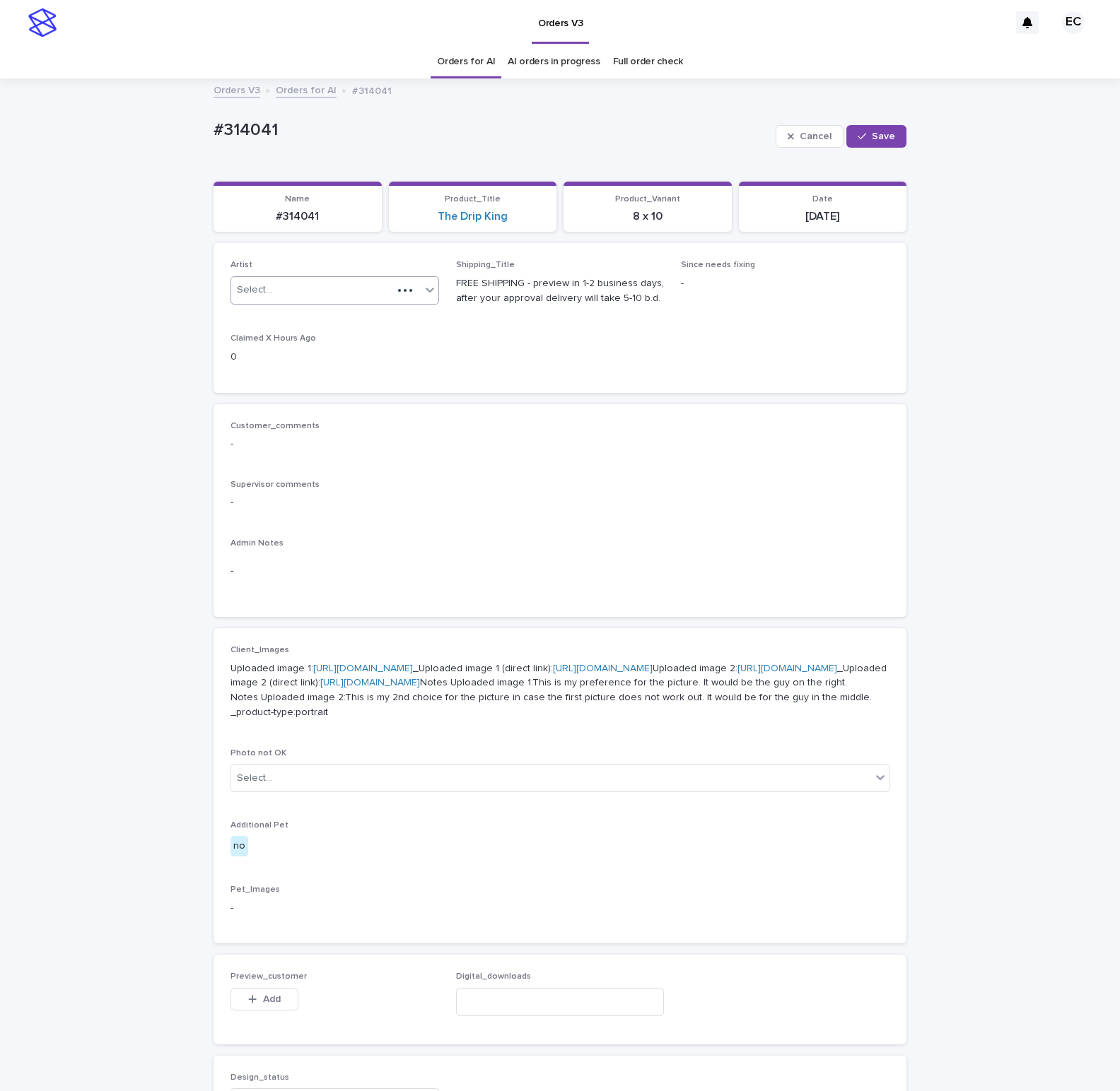
paste input "********"
type input "********"
drag, startPoint x: 315, startPoint y: 285, endPoint x: 302, endPoint y: 299, distance: 19.1
click at [315, 286] on div "Select... ********" at bounding box center [311, 290] width 161 height 24
click at [283, 313] on div "EmilCris" at bounding box center [334, 320] width 207 height 24
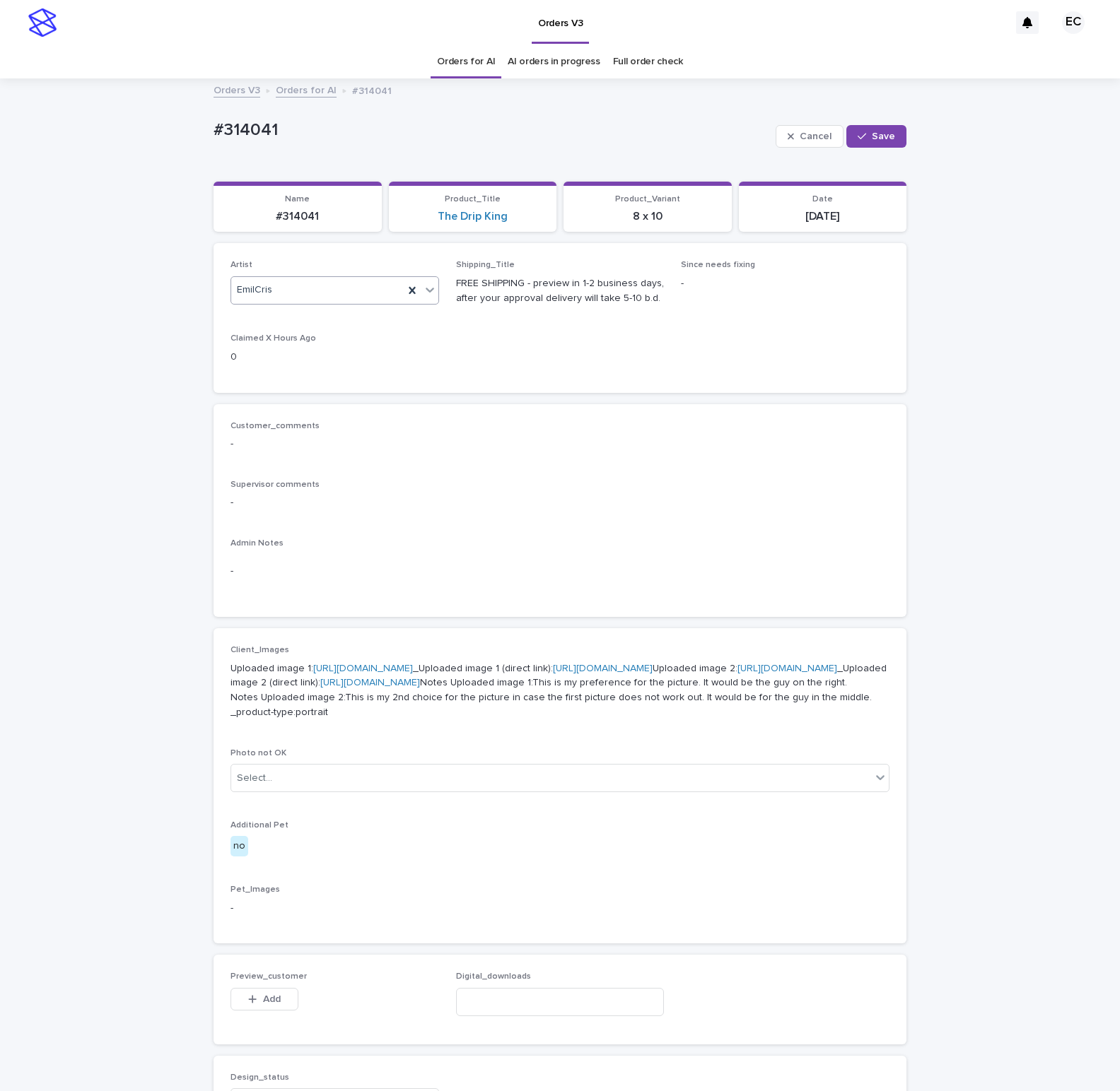
click at [875, 128] on button "Save" at bounding box center [876, 136] width 60 height 23
click at [494, 213] on link "The Drip King" at bounding box center [473, 217] width 70 height 14
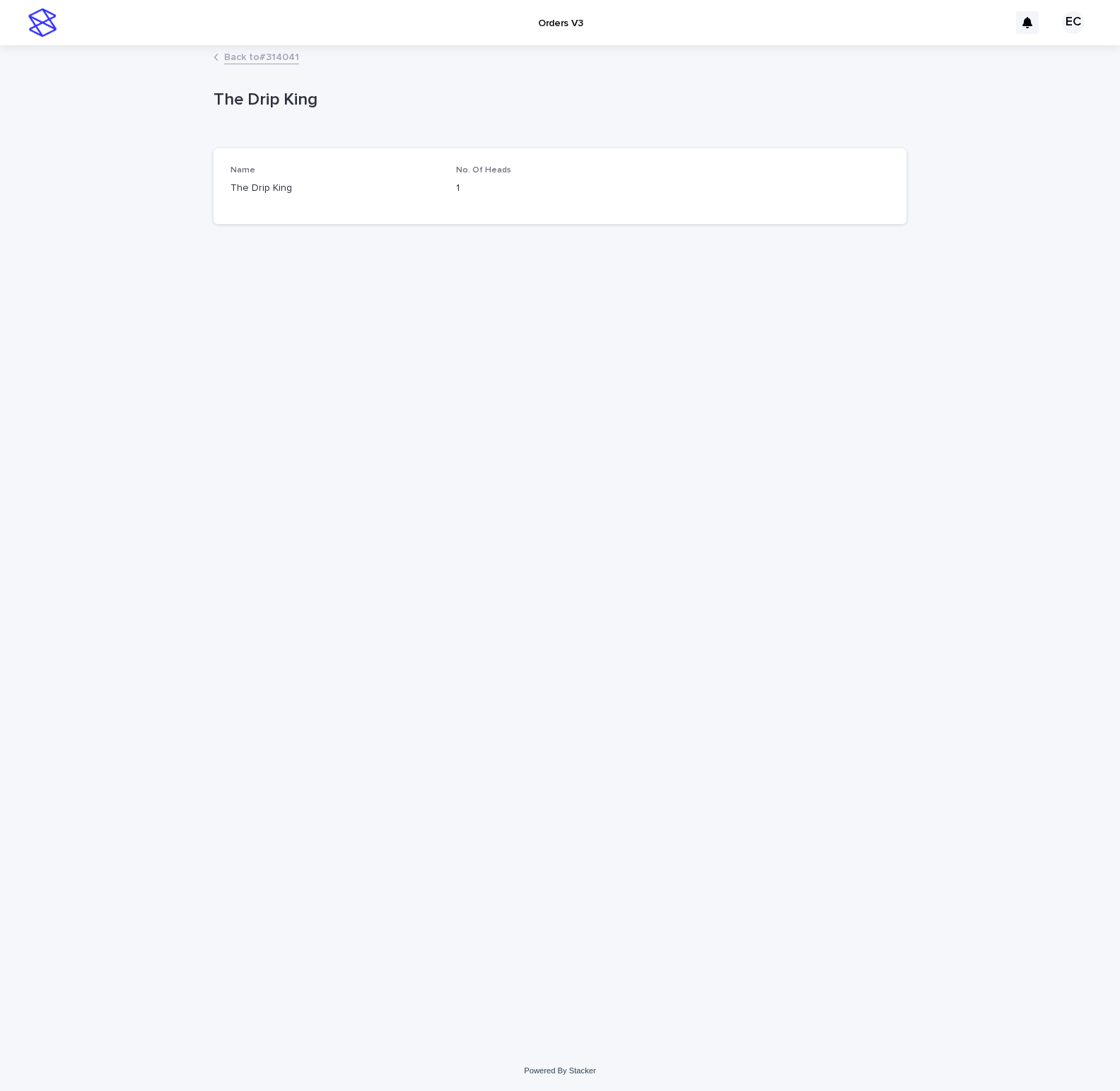
click at [243, 62] on link "Back to #314041" at bounding box center [261, 56] width 75 height 16
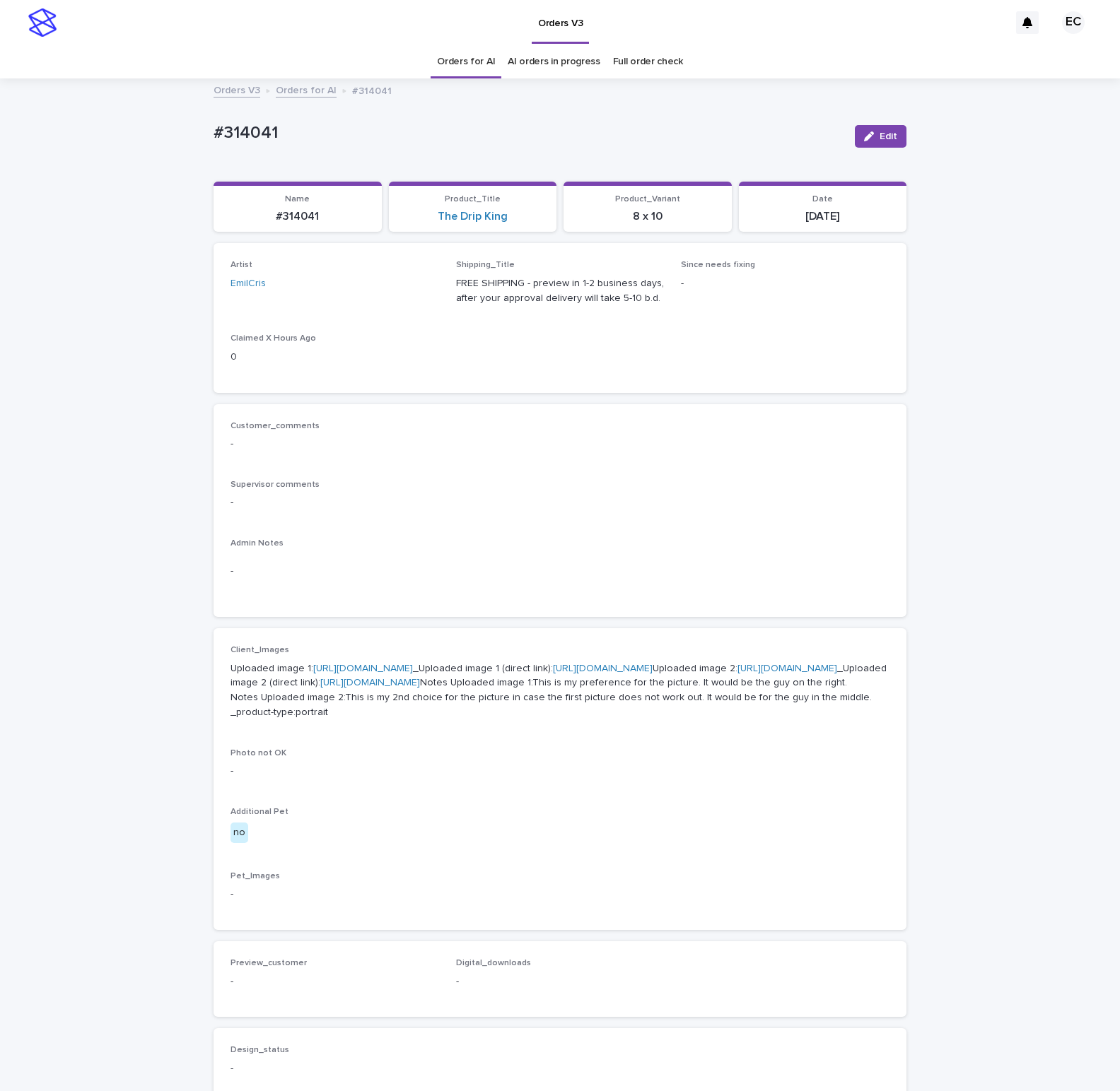
scroll to position [47, 0]
